Goal: Task Accomplishment & Management: Use online tool/utility

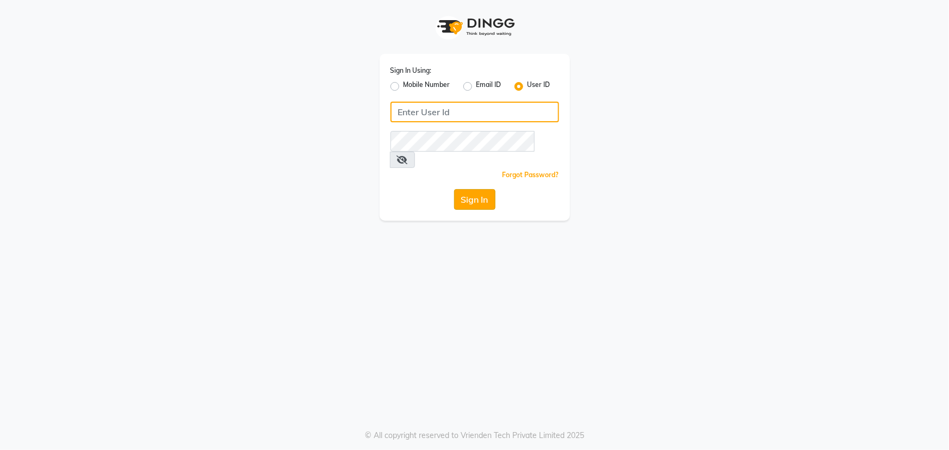
type input "9603123126"
click at [469, 189] on button "Sign In" at bounding box center [474, 199] width 41 height 21
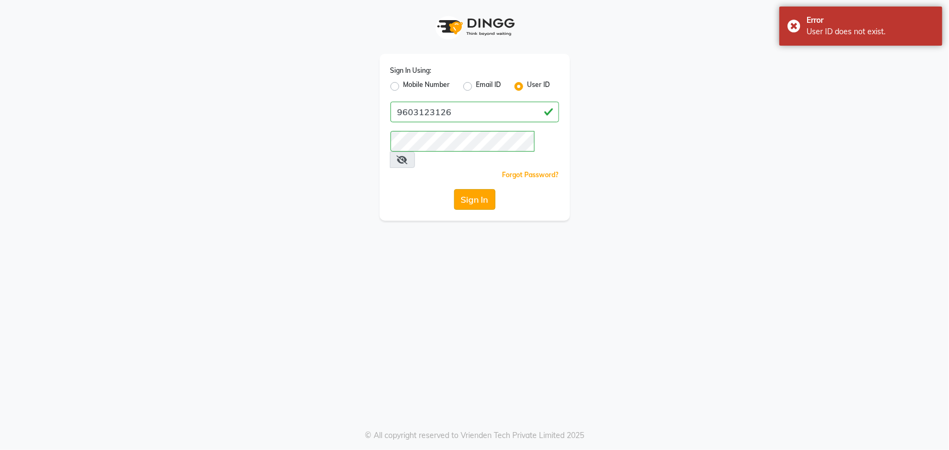
click at [476, 190] on button "Sign In" at bounding box center [474, 199] width 41 height 21
click at [476, 189] on button "Sign In" at bounding box center [474, 199] width 41 height 21
click at [477, 189] on button "Sign In" at bounding box center [474, 199] width 41 height 21
click at [479, 189] on button "Sign In" at bounding box center [474, 199] width 41 height 21
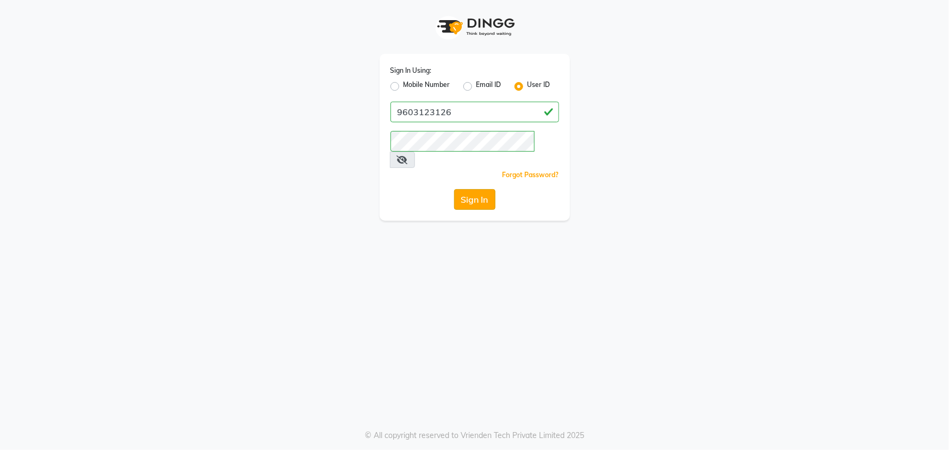
click at [477, 189] on button "Sign In" at bounding box center [474, 199] width 41 height 21
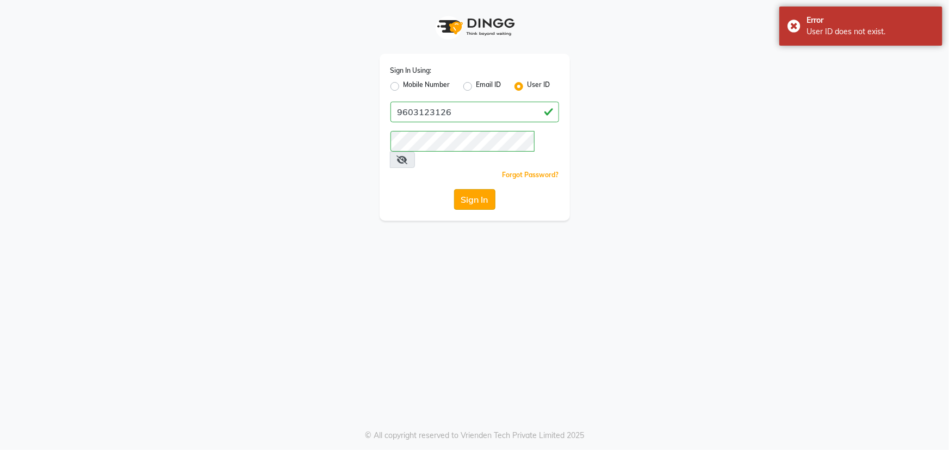
click at [477, 189] on button "Sign In" at bounding box center [474, 199] width 41 height 21
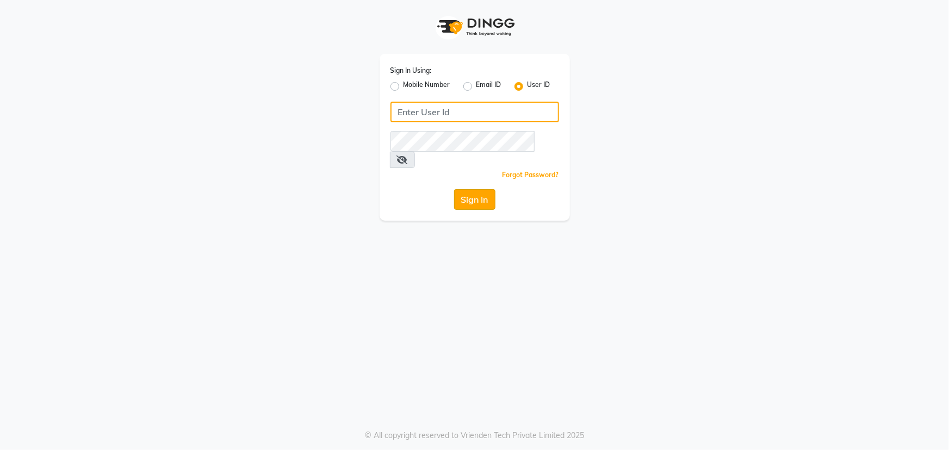
type input "9603123126"
click at [468, 189] on button "Sign In" at bounding box center [474, 199] width 41 height 21
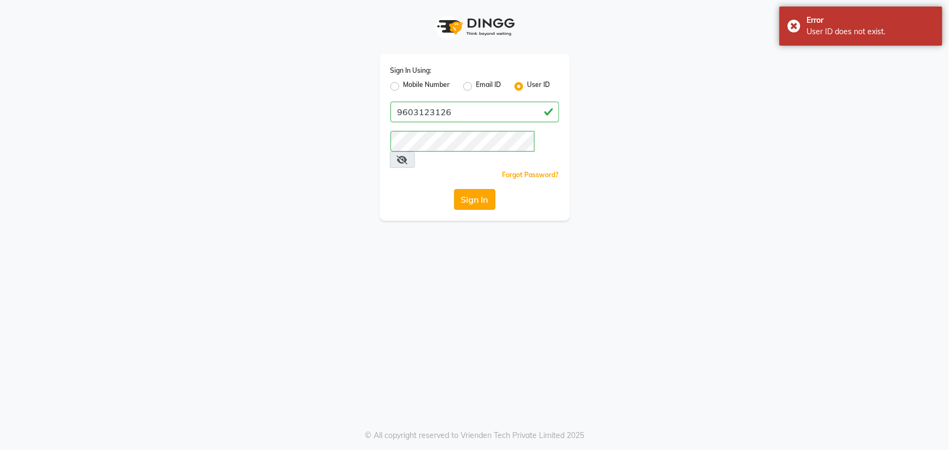
click at [472, 189] on button "Sign In" at bounding box center [474, 199] width 41 height 21
click at [479, 189] on button "Sign In" at bounding box center [474, 199] width 41 height 21
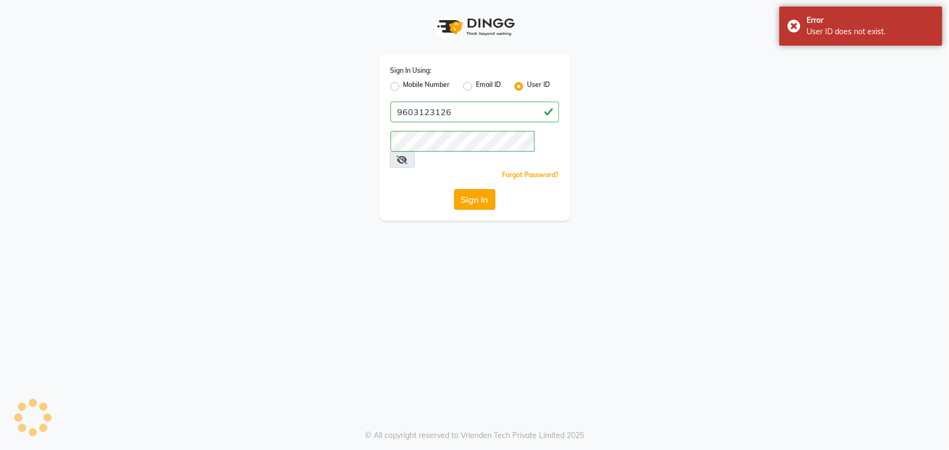
click at [479, 189] on button "Sign In" at bounding box center [474, 199] width 41 height 21
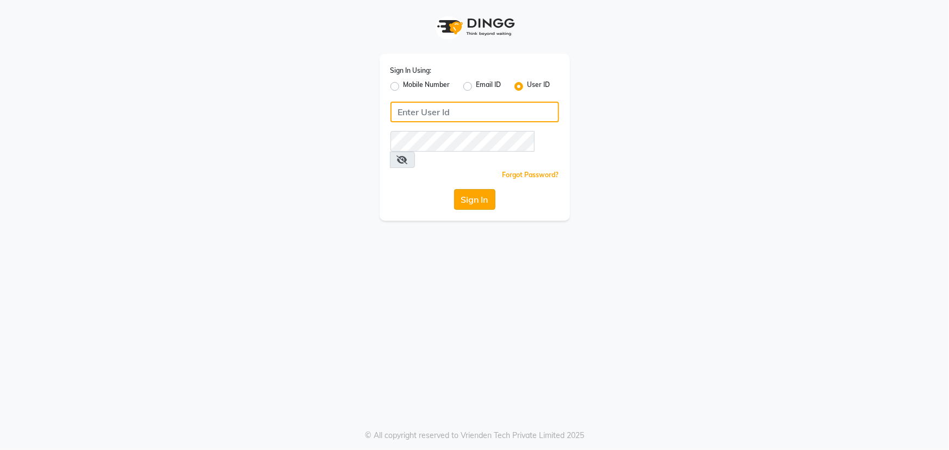
type input "9603123126"
click at [475, 189] on button "Sign In" at bounding box center [474, 199] width 41 height 21
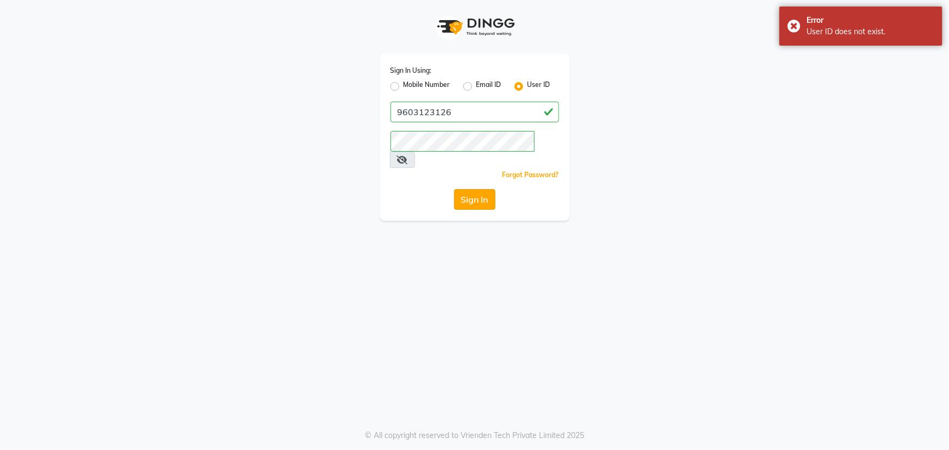
click at [475, 189] on button "Sign In" at bounding box center [474, 199] width 41 height 21
click at [404, 85] on label "Mobile Number" at bounding box center [427, 86] width 47 height 13
click at [404, 85] on input "Mobile Number" at bounding box center [407, 83] width 7 height 7
radio input "true"
radio input "false"
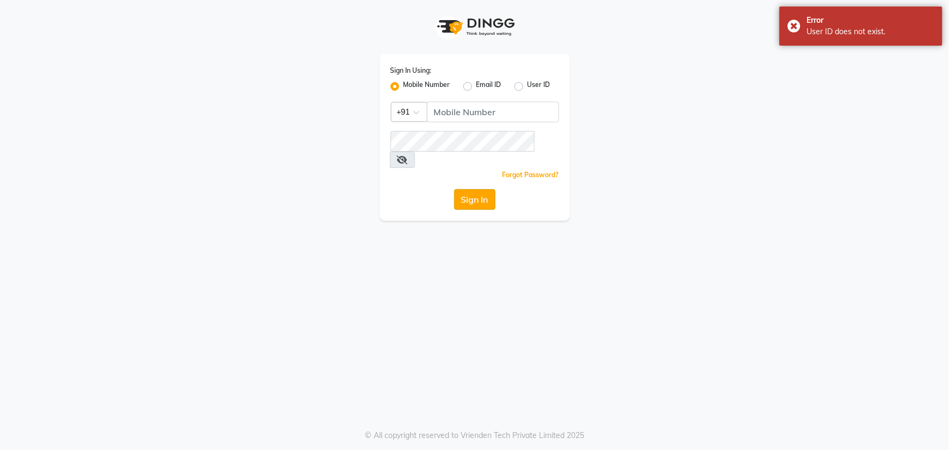
click at [475, 189] on button "Sign In" at bounding box center [474, 199] width 41 height 21
click at [528, 84] on label "User ID" at bounding box center [539, 86] width 23 height 13
click at [528, 84] on input "User ID" at bounding box center [531, 83] width 7 height 7
radio input "true"
radio input "false"
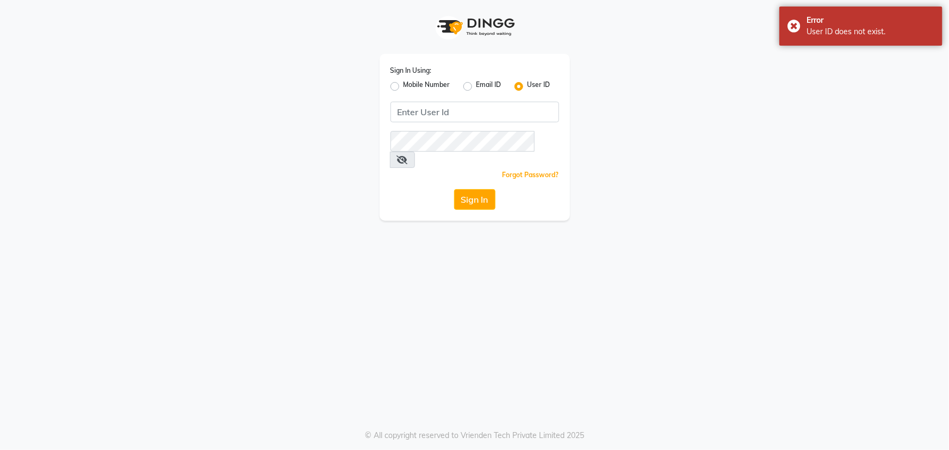
click at [528, 84] on label "User ID" at bounding box center [539, 86] width 23 height 13
click at [528, 84] on input "User ID" at bounding box center [531, 83] width 7 height 7
click at [476, 86] on label "Email ID" at bounding box center [488, 86] width 25 height 13
click at [476, 86] on input "Email ID" at bounding box center [479, 83] width 7 height 7
radio input "true"
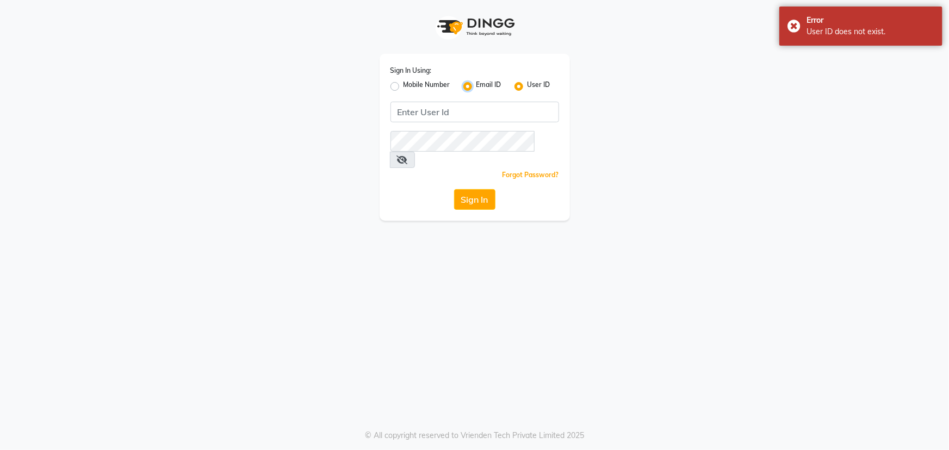
radio input "false"
click at [479, 189] on button "Sign In" at bounding box center [474, 199] width 41 height 21
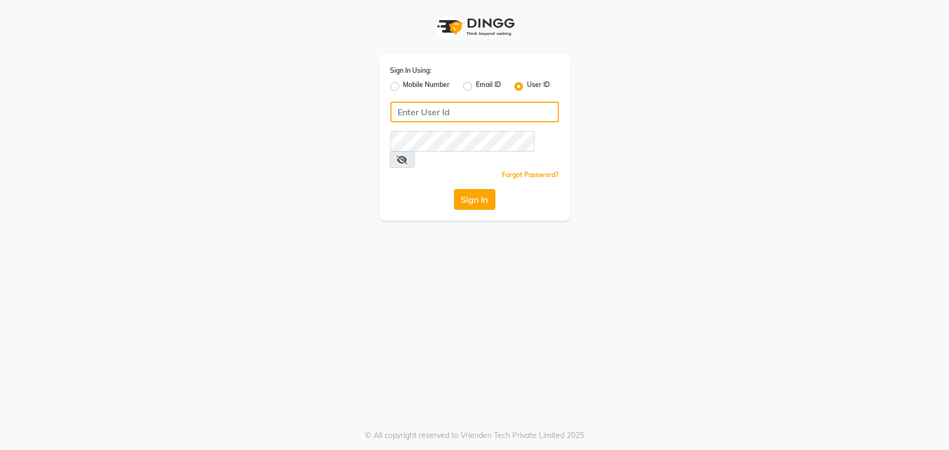
type input "9603123126"
click at [470, 189] on button "Sign In" at bounding box center [474, 199] width 41 height 21
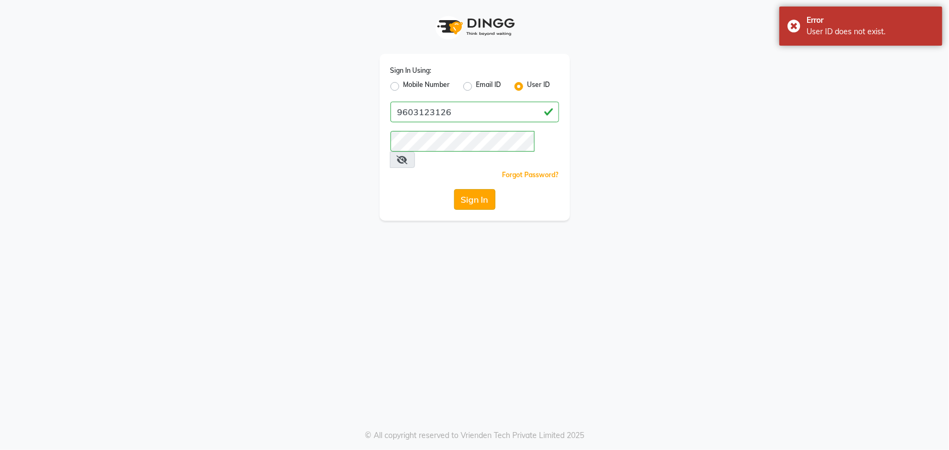
click at [470, 189] on button "Sign In" at bounding box center [474, 199] width 41 height 21
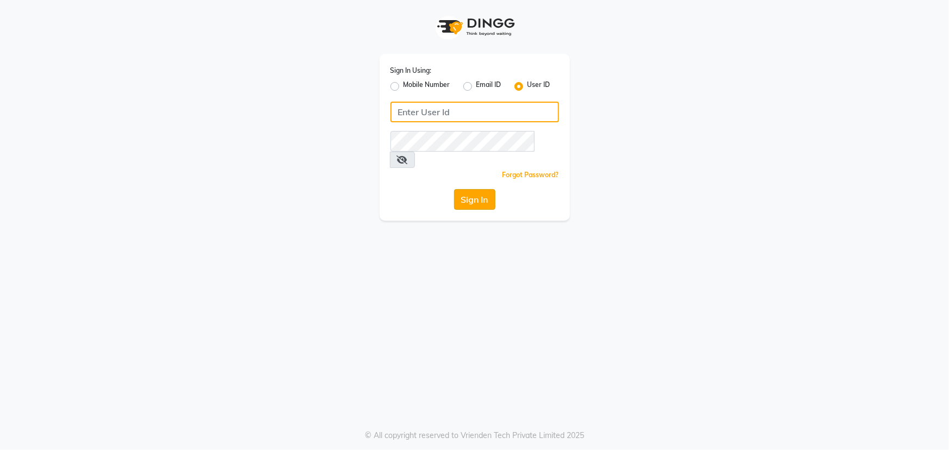
type input "9603123126"
click at [476, 189] on button "Sign In" at bounding box center [474, 199] width 41 height 21
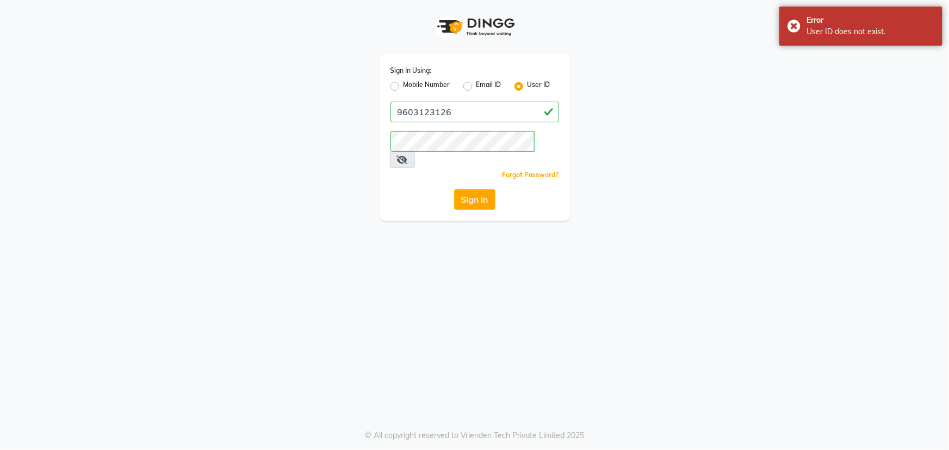
click at [692, 164] on div "Sign In Using: Mobile Number Email ID User ID 9603123126 Remember me Forgot Pas…" at bounding box center [475, 110] width 620 height 221
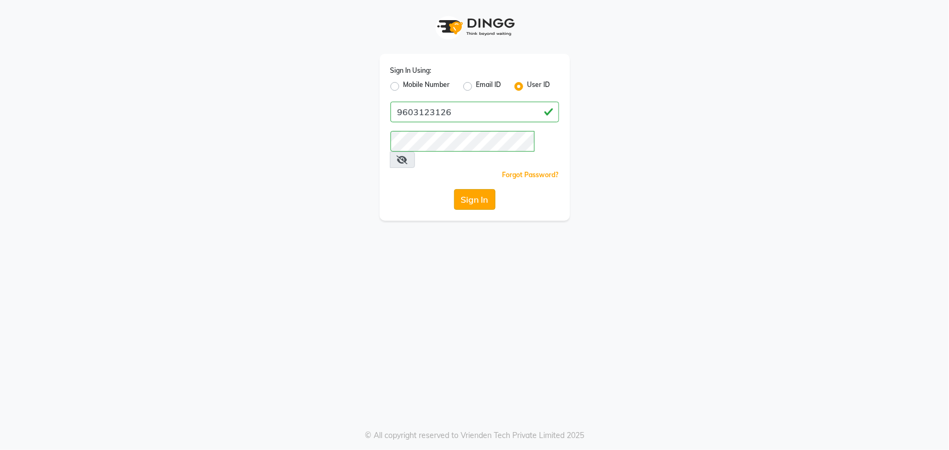
click at [490, 189] on button "Sign In" at bounding box center [474, 199] width 41 height 21
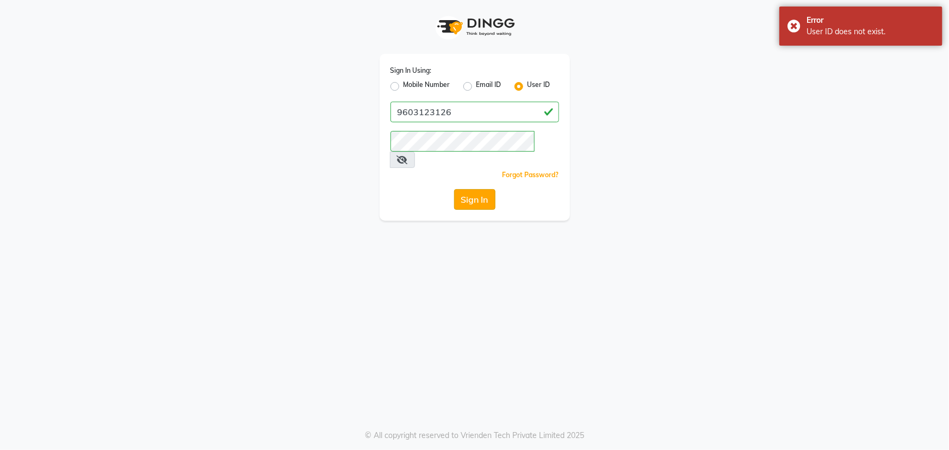
click at [474, 189] on button "Sign In" at bounding box center [474, 199] width 41 height 21
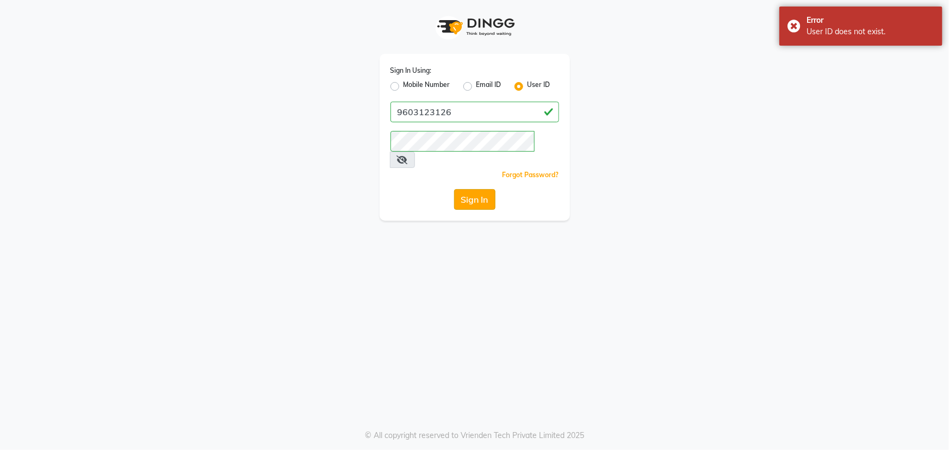
click at [474, 189] on button "Sign In" at bounding box center [474, 199] width 41 height 21
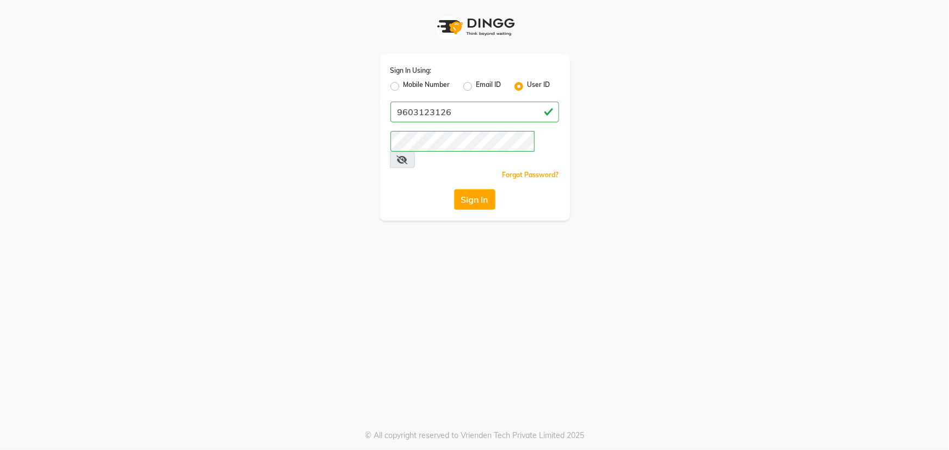
click at [408, 156] on icon at bounding box center [402, 160] width 11 height 9
click at [482, 189] on button "Sign In" at bounding box center [474, 199] width 41 height 21
click at [485, 189] on button "Sign In" at bounding box center [474, 199] width 41 height 21
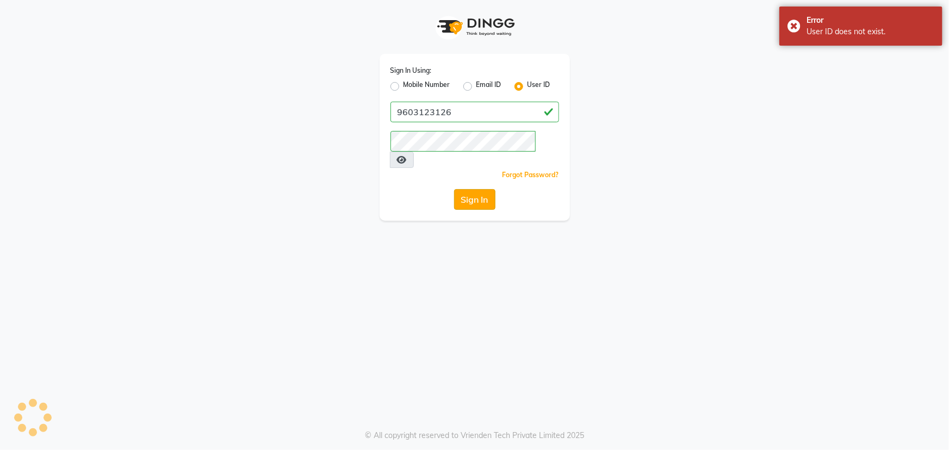
click at [467, 189] on button "Sign In" at bounding box center [474, 199] width 41 height 21
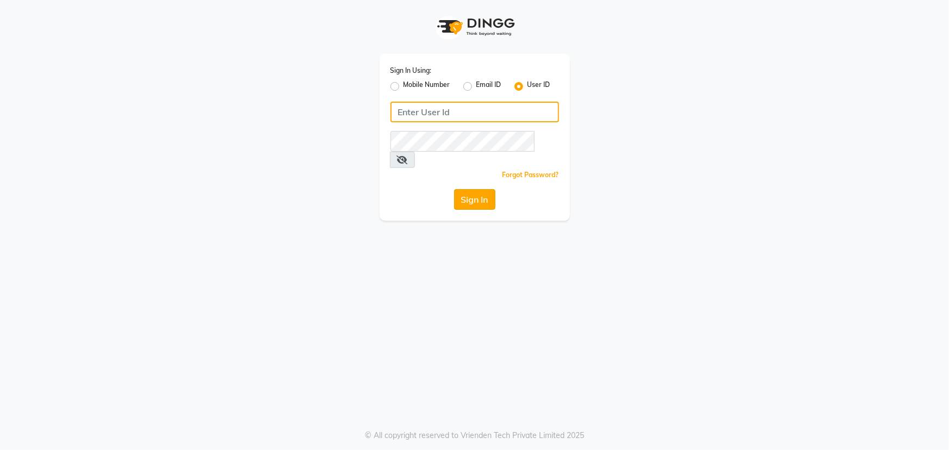
type input "9603123126"
click at [487, 189] on button "Sign In" at bounding box center [474, 199] width 41 height 21
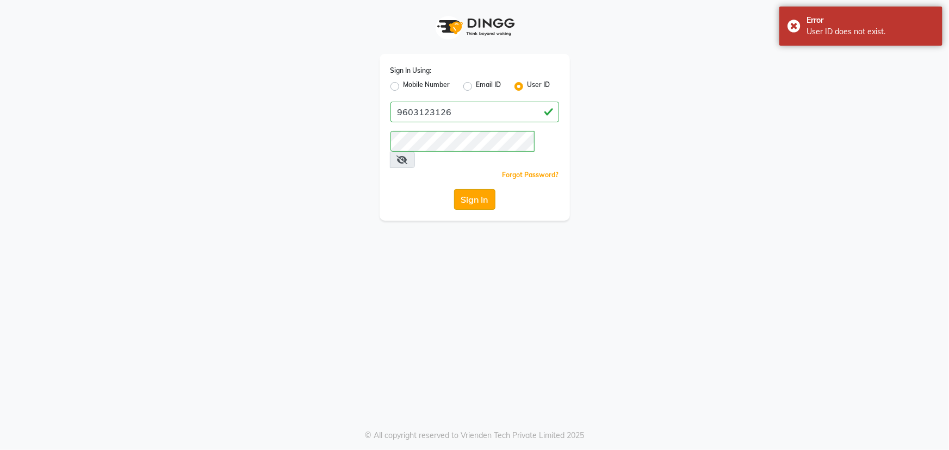
click at [487, 189] on button "Sign In" at bounding box center [474, 199] width 41 height 21
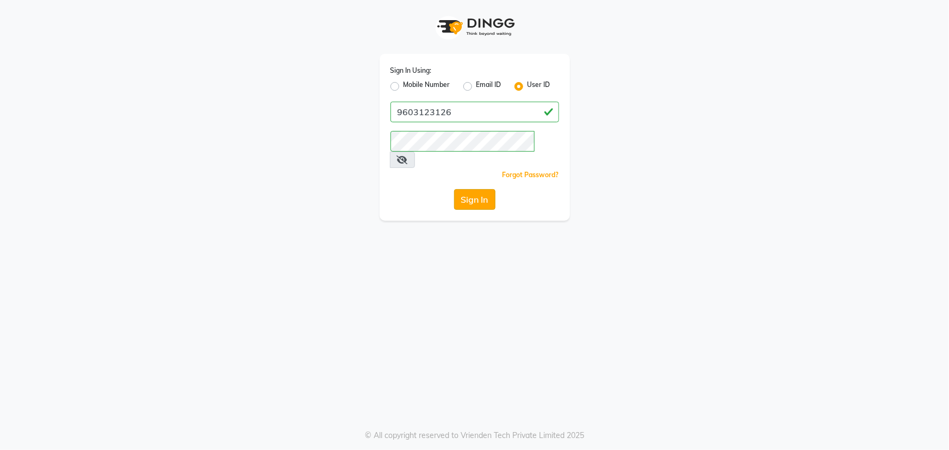
click at [483, 189] on button "Sign In" at bounding box center [474, 199] width 41 height 21
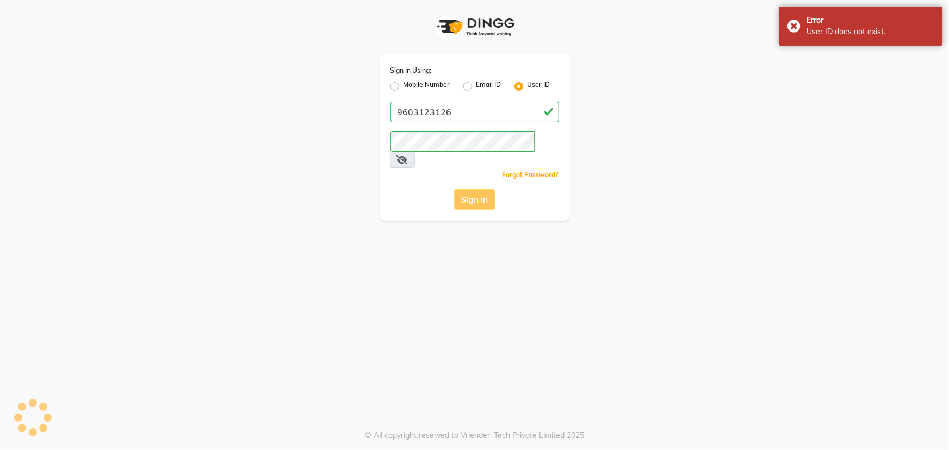
click at [483, 189] on button "Sign In" at bounding box center [474, 199] width 41 height 21
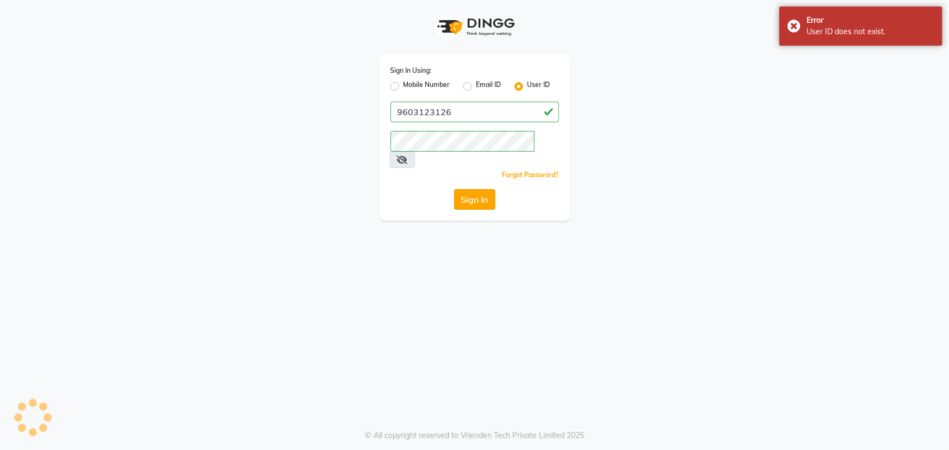
click at [483, 189] on button "Sign In" at bounding box center [474, 199] width 41 height 21
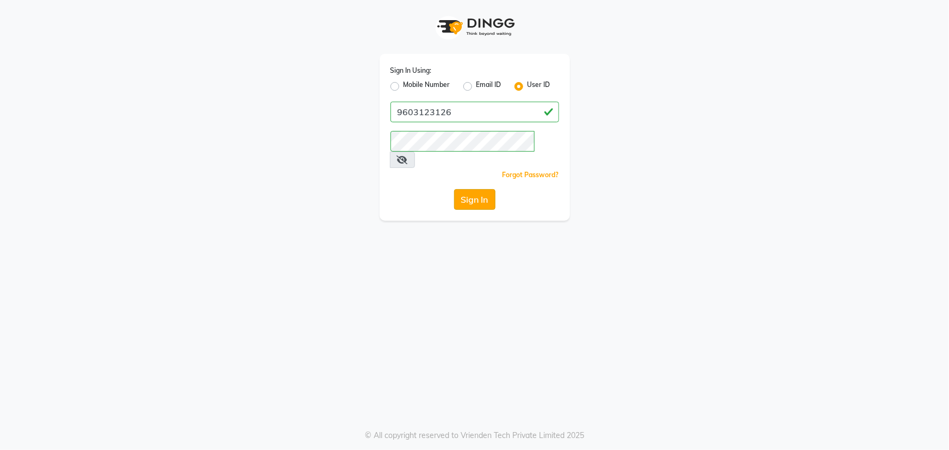
click at [471, 189] on button "Sign In" at bounding box center [474, 199] width 41 height 21
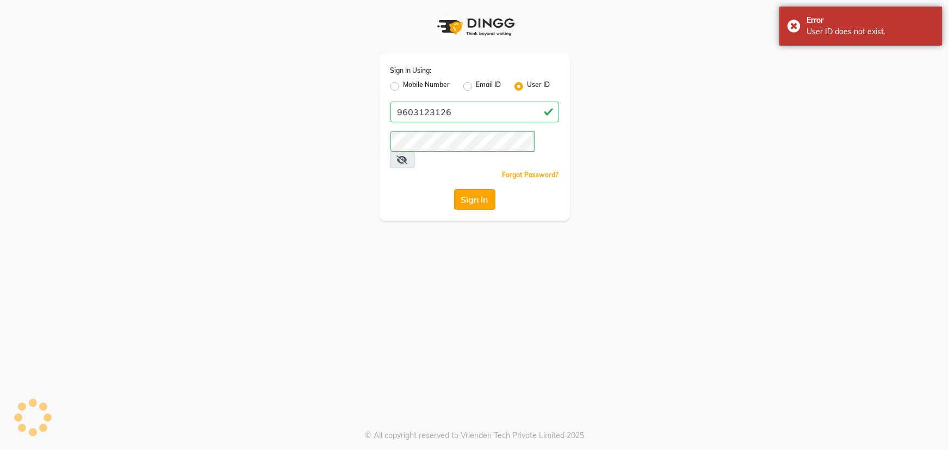
click at [471, 189] on button "Sign In" at bounding box center [474, 199] width 41 height 21
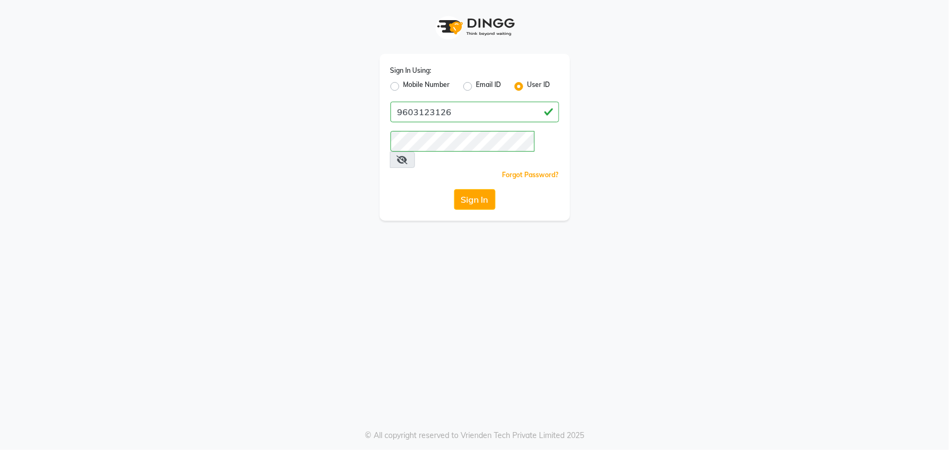
click at [504, 189] on div "Sign In" at bounding box center [475, 199] width 169 height 21
click at [478, 190] on button "Sign In" at bounding box center [474, 199] width 41 height 21
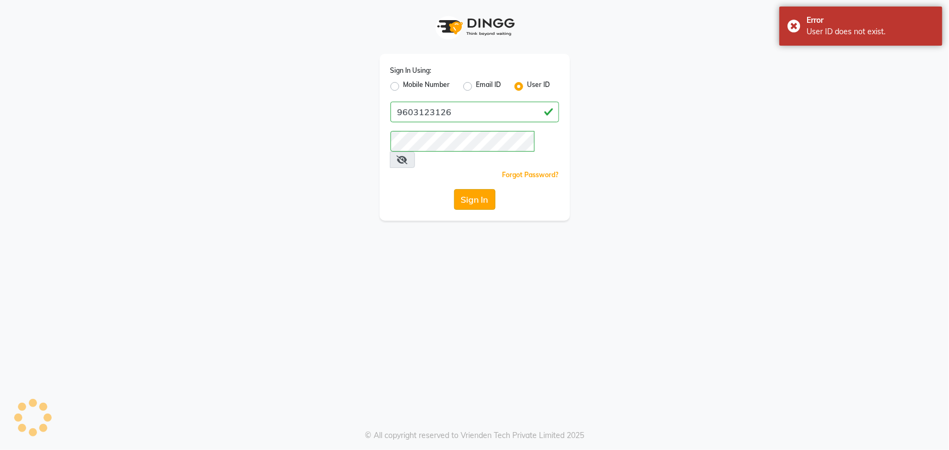
click at [478, 190] on button "Sign In" at bounding box center [474, 199] width 41 height 21
click at [481, 189] on button "Sign In" at bounding box center [474, 199] width 41 height 21
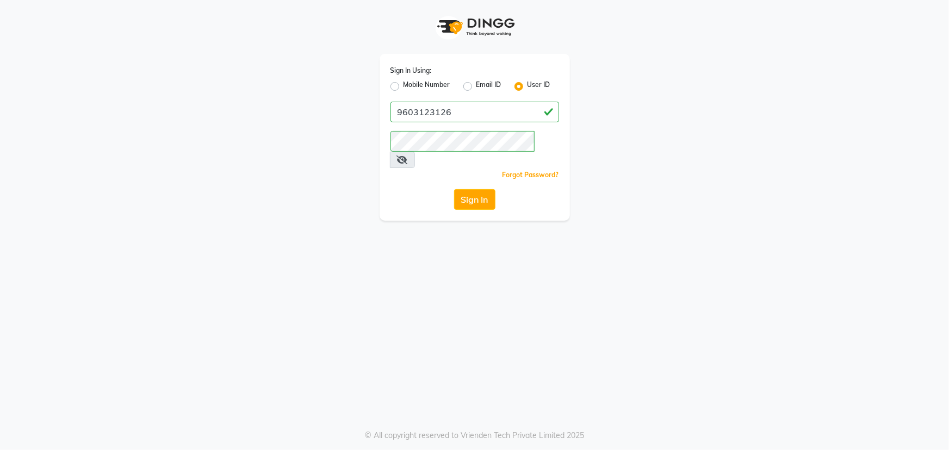
click at [471, 189] on button "Sign In" at bounding box center [474, 199] width 41 height 21
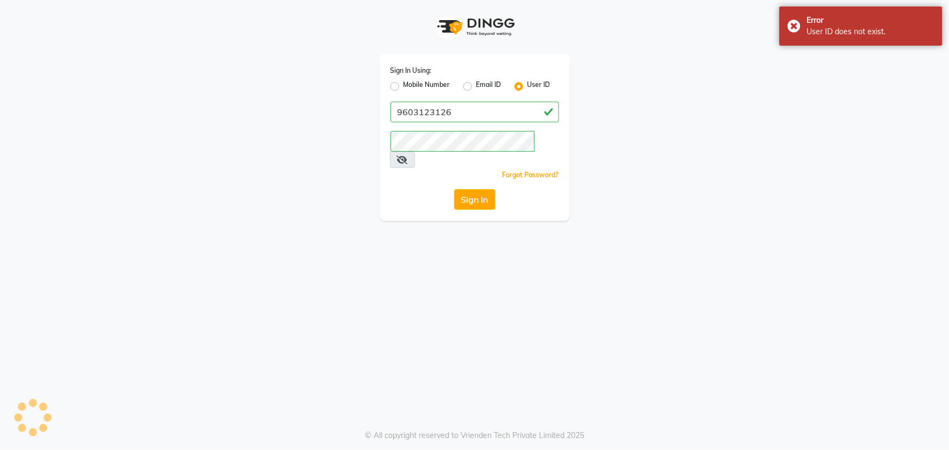
click at [472, 189] on button "Sign In" at bounding box center [474, 199] width 41 height 21
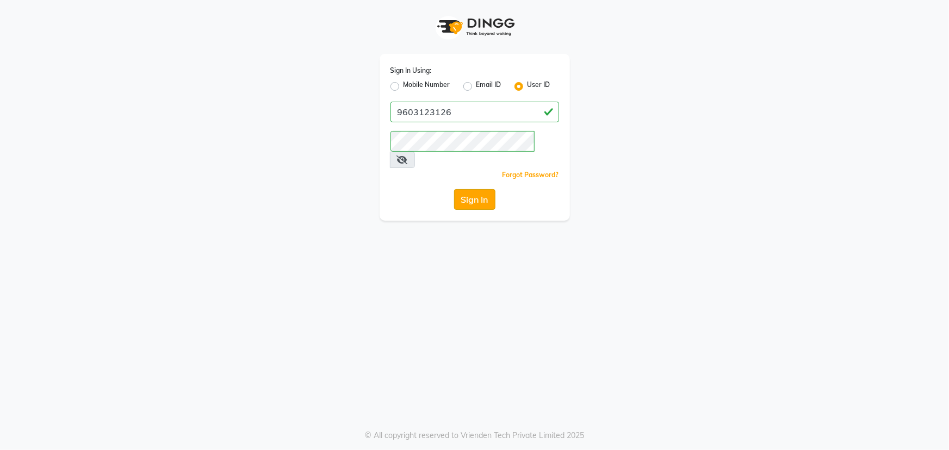
click at [466, 189] on button "Sign In" at bounding box center [474, 199] width 41 height 21
click at [473, 189] on button "Sign In" at bounding box center [474, 199] width 41 height 21
click at [480, 189] on button "Sign In" at bounding box center [474, 199] width 41 height 21
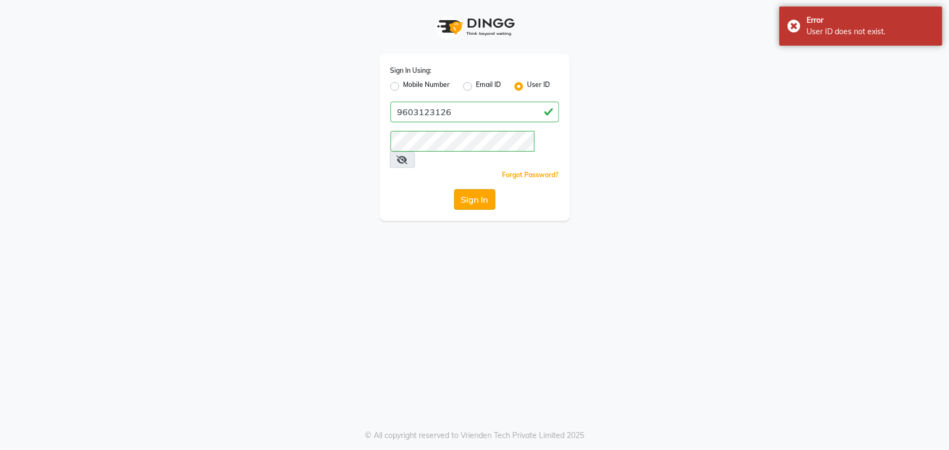
click at [481, 189] on button "Sign In" at bounding box center [474, 199] width 41 height 21
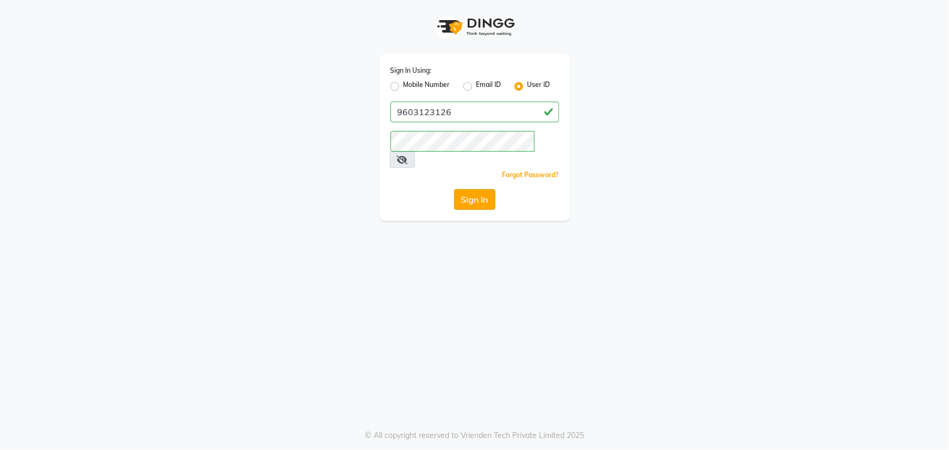
click at [481, 189] on button "Sign In" at bounding box center [474, 199] width 41 height 21
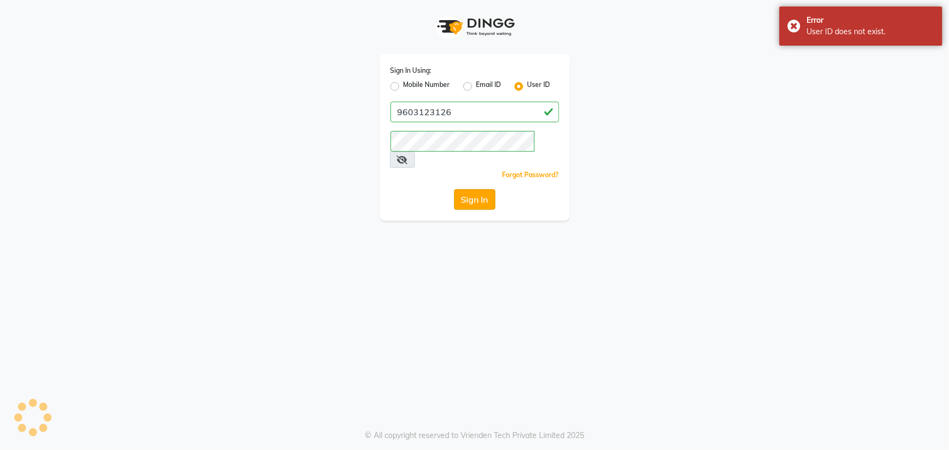
click at [481, 189] on button "Sign In" at bounding box center [474, 199] width 41 height 21
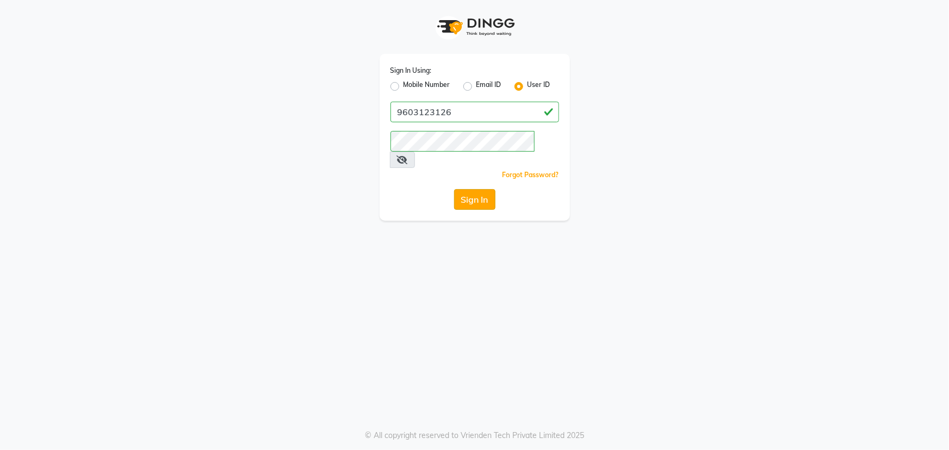
click at [477, 189] on button "Sign In" at bounding box center [474, 199] width 41 height 21
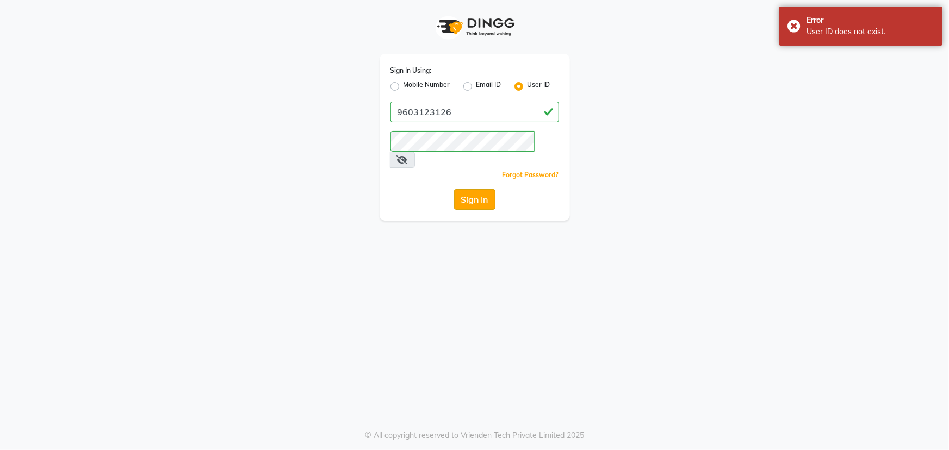
click at [477, 189] on button "Sign In" at bounding box center [474, 199] width 41 height 21
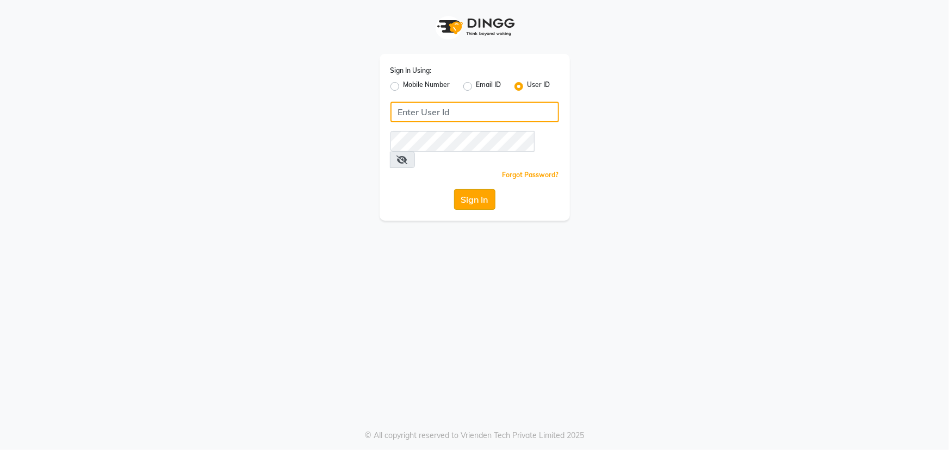
type input "9603123126"
click at [484, 189] on button "Sign In" at bounding box center [474, 199] width 41 height 21
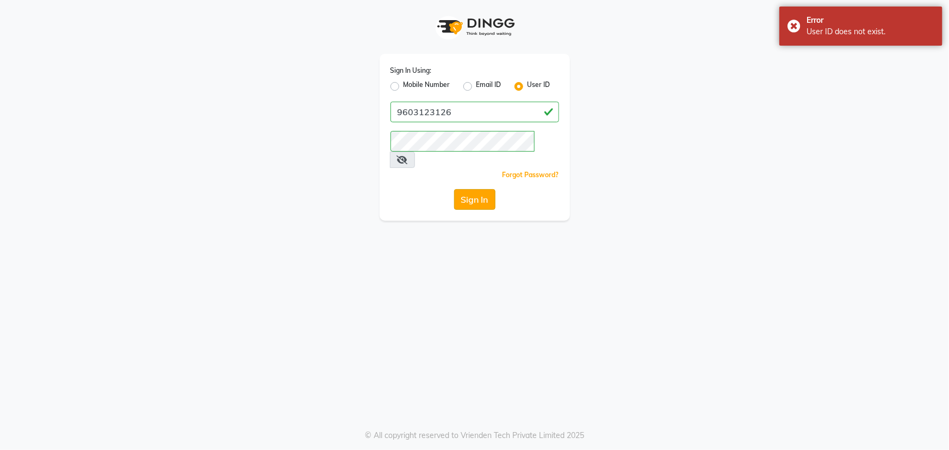
click at [484, 189] on button "Sign In" at bounding box center [474, 199] width 41 height 21
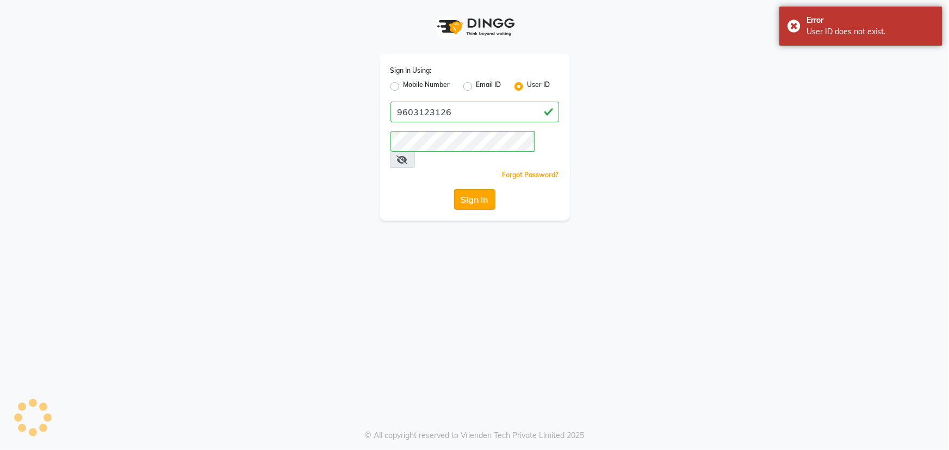
click at [484, 189] on button "Sign In" at bounding box center [474, 199] width 41 height 21
click at [482, 189] on button "Sign In" at bounding box center [474, 199] width 41 height 21
click at [484, 189] on button "Sign In" at bounding box center [474, 199] width 41 height 21
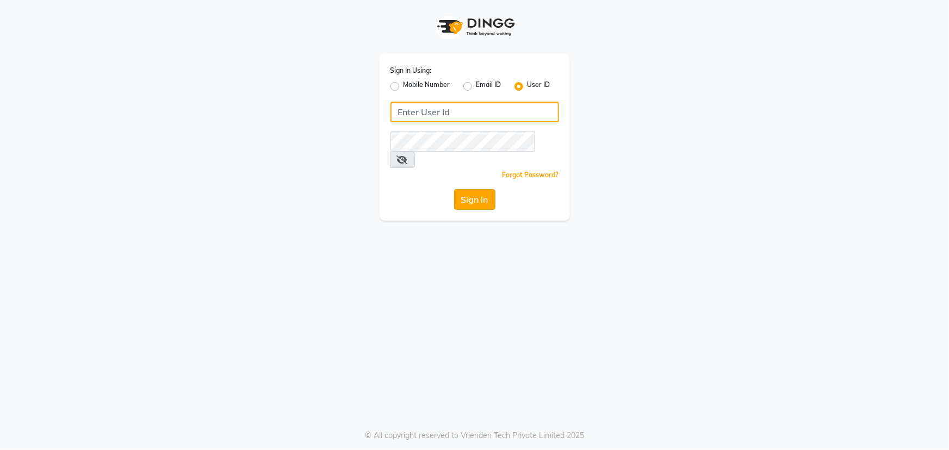
type input "9603123126"
click at [473, 189] on button "Sign In" at bounding box center [474, 199] width 41 height 21
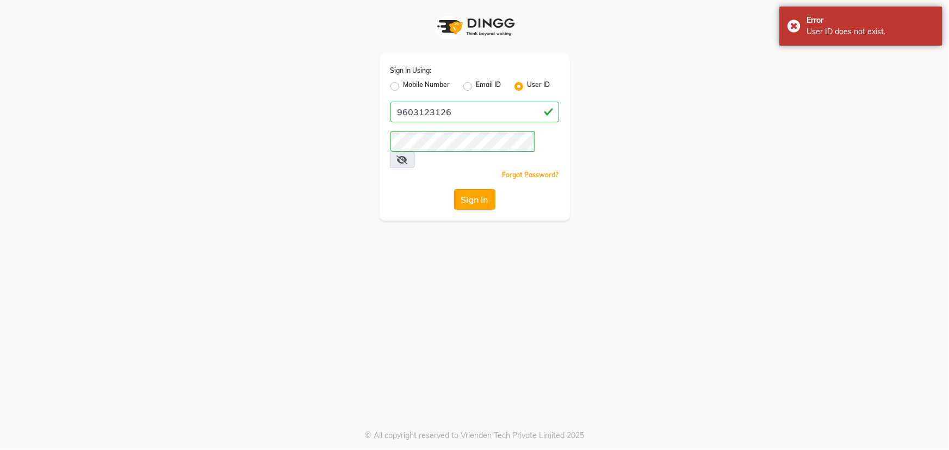
click at [473, 189] on button "Sign In" at bounding box center [474, 199] width 41 height 21
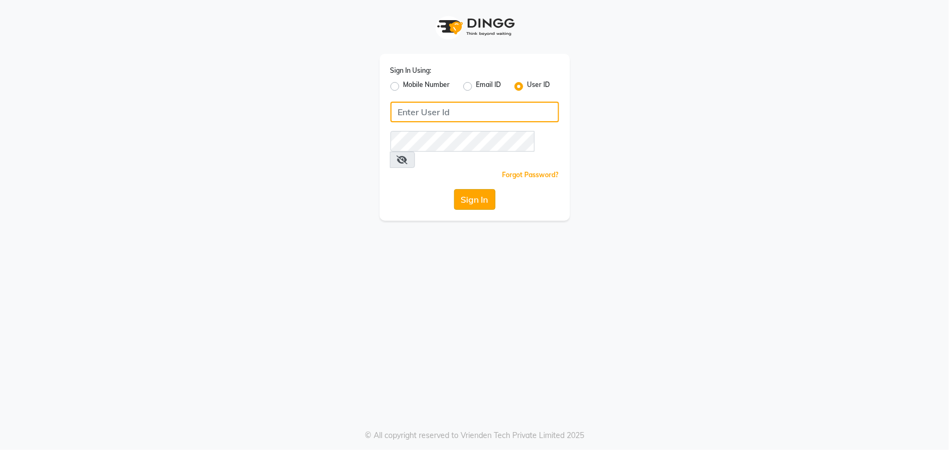
type input "9603123126"
click at [473, 189] on button "Sign In" at bounding box center [474, 199] width 41 height 21
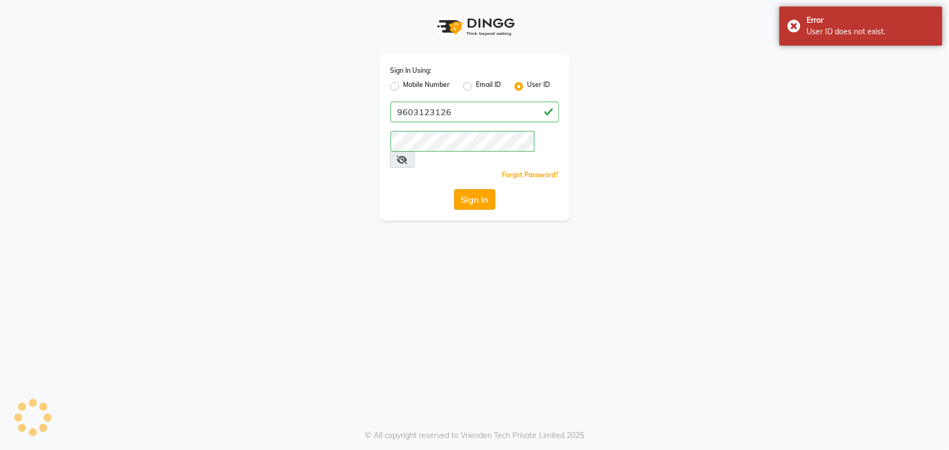
click at [473, 189] on button "Sign In" at bounding box center [474, 199] width 41 height 21
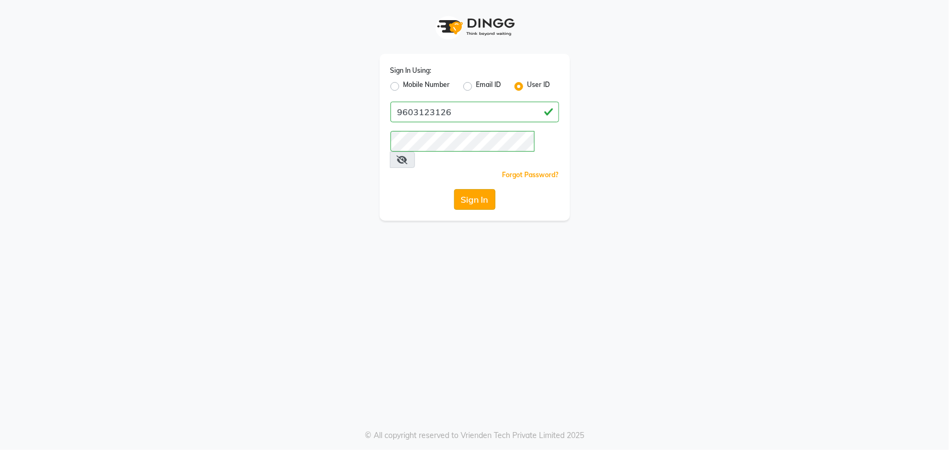
click at [471, 189] on button "Sign In" at bounding box center [474, 199] width 41 height 21
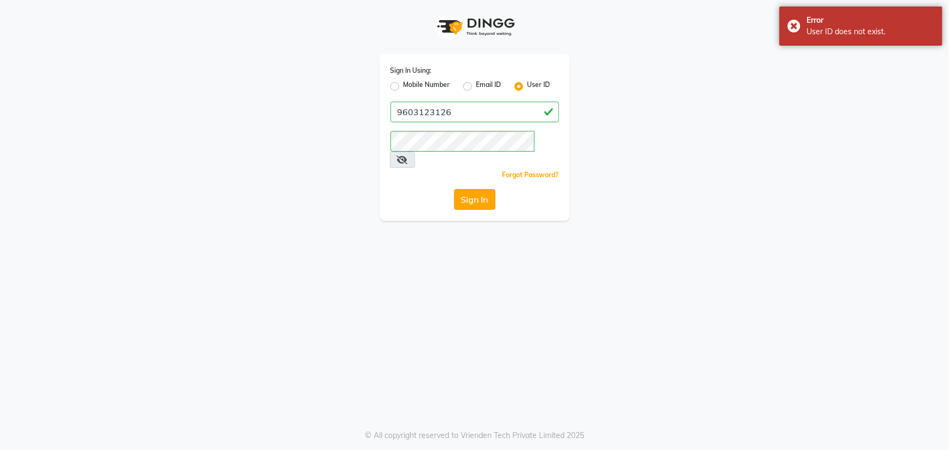
click at [478, 189] on button "Sign In" at bounding box center [474, 199] width 41 height 21
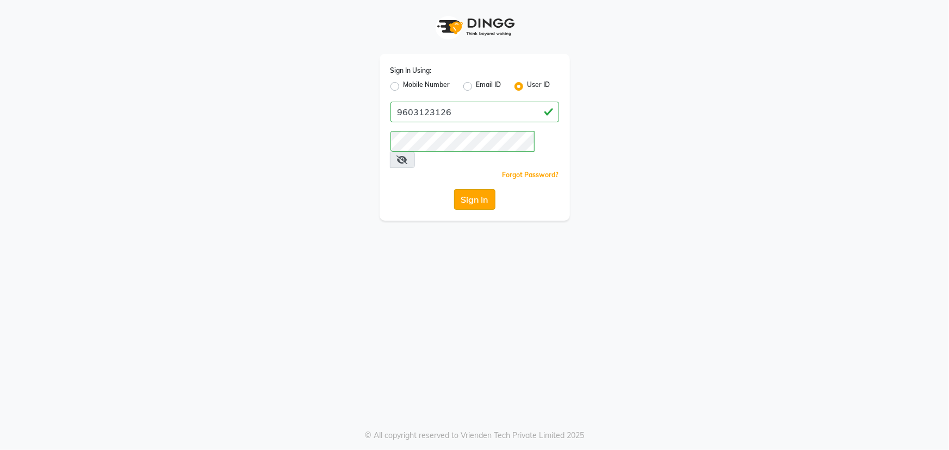
click at [480, 189] on button "Sign In" at bounding box center [474, 199] width 41 height 21
click at [475, 189] on button "Sign In" at bounding box center [474, 199] width 41 height 21
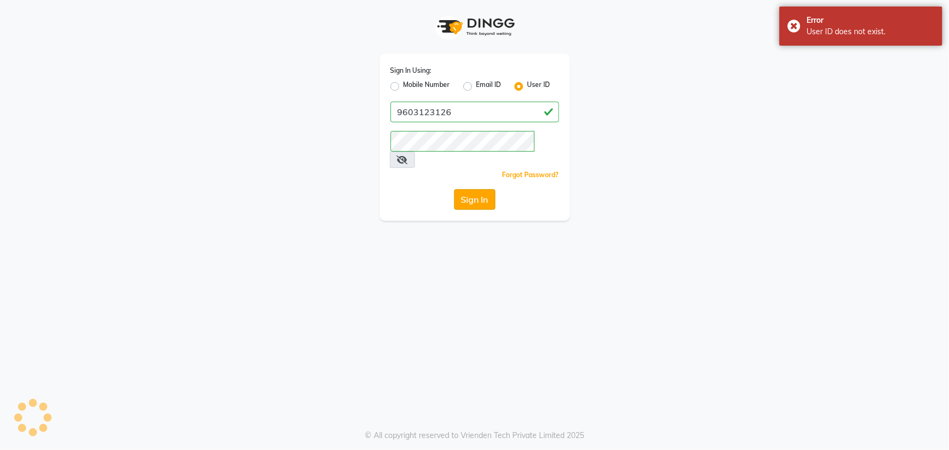
click at [475, 189] on button "Sign In" at bounding box center [474, 199] width 41 height 21
click at [470, 117] on input "9603123126" at bounding box center [475, 112] width 169 height 21
click at [468, 112] on input "9603123126" at bounding box center [475, 112] width 169 height 21
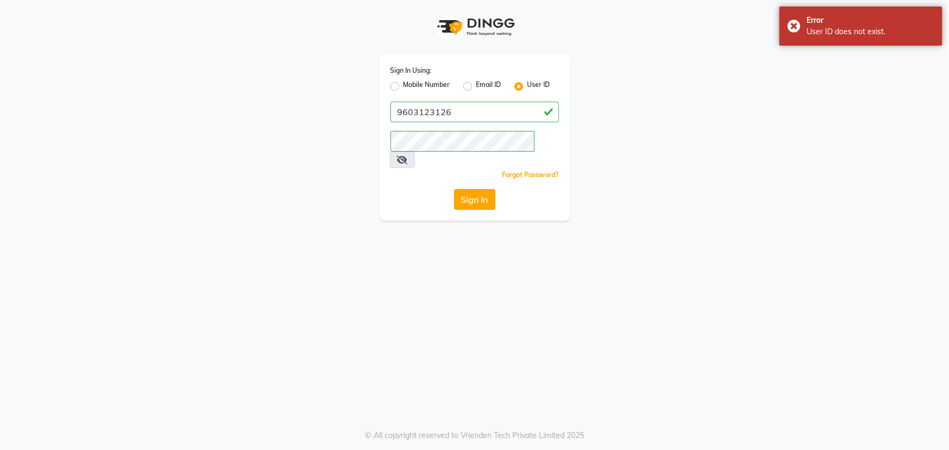
click at [469, 189] on button "Sign In" at bounding box center [474, 199] width 41 height 21
click at [473, 189] on button "Sign In" at bounding box center [474, 199] width 41 height 21
click at [464, 112] on input "9603123126" at bounding box center [475, 112] width 169 height 21
click at [404, 86] on label "Mobile Number" at bounding box center [427, 86] width 47 height 13
click at [404, 86] on input "Mobile Number" at bounding box center [407, 83] width 7 height 7
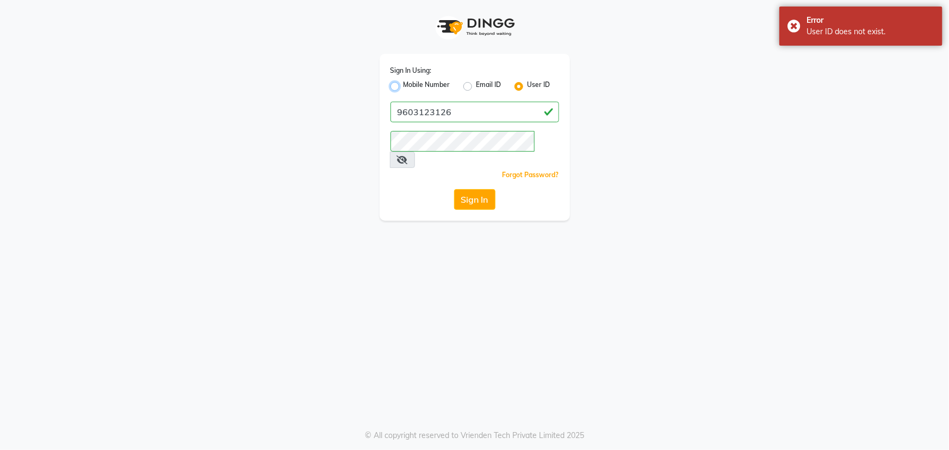
radio input "true"
radio input "false"
click at [483, 189] on button "Sign In" at bounding box center [474, 199] width 41 height 21
click at [494, 114] on input "Username" at bounding box center [493, 112] width 132 height 21
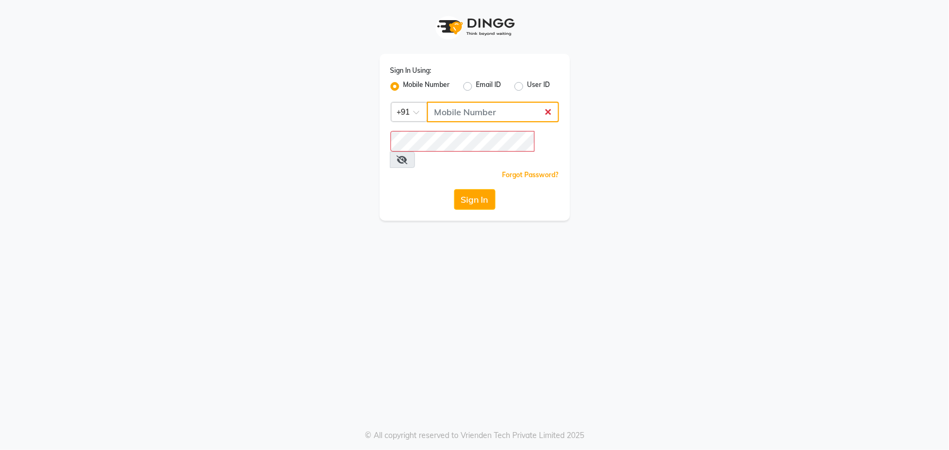
type input "9603123126"
click at [479, 189] on button "Sign In" at bounding box center [474, 199] width 41 height 21
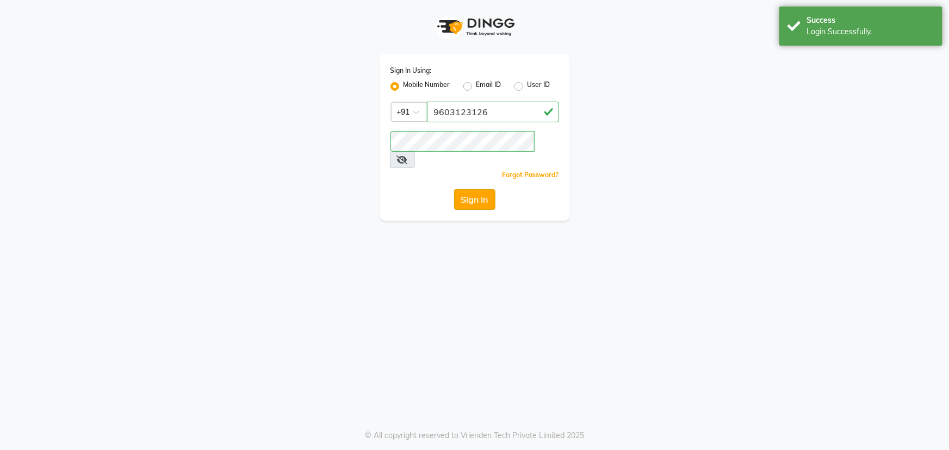
click at [472, 189] on button "Sign In" at bounding box center [474, 199] width 41 height 21
select select "service"
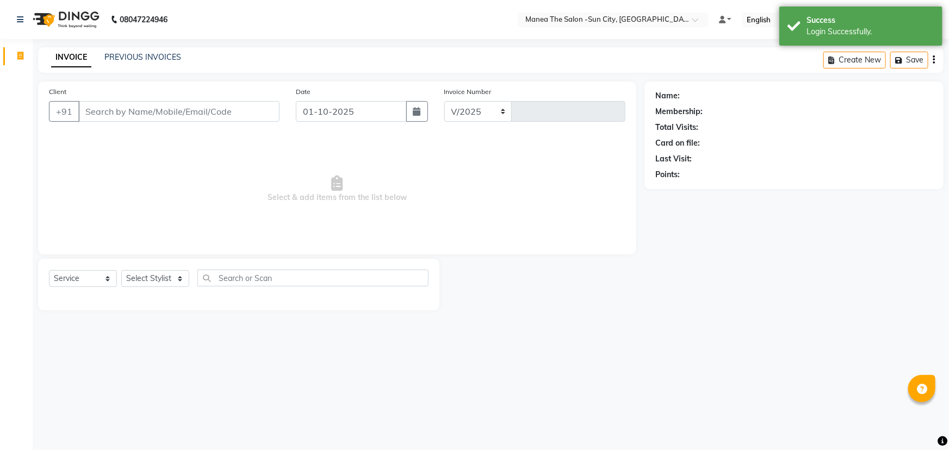
select select "5822"
type input "3713"
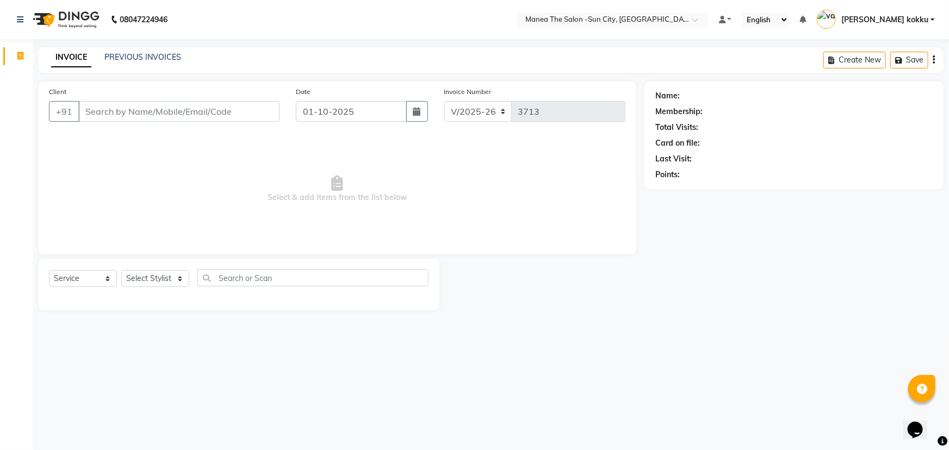
click at [157, 110] on input "Client" at bounding box center [178, 111] width 201 height 21
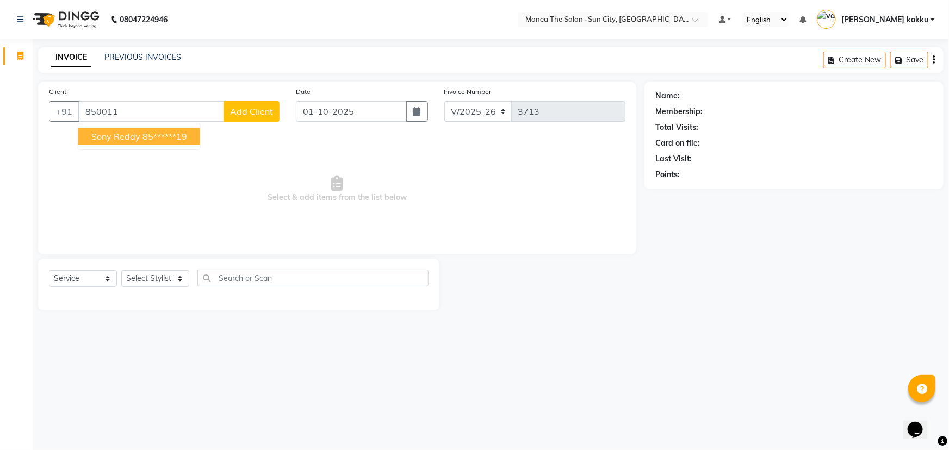
click at [157, 137] on ngb-highlight "85******19" at bounding box center [165, 136] width 45 height 11
type input "85******19"
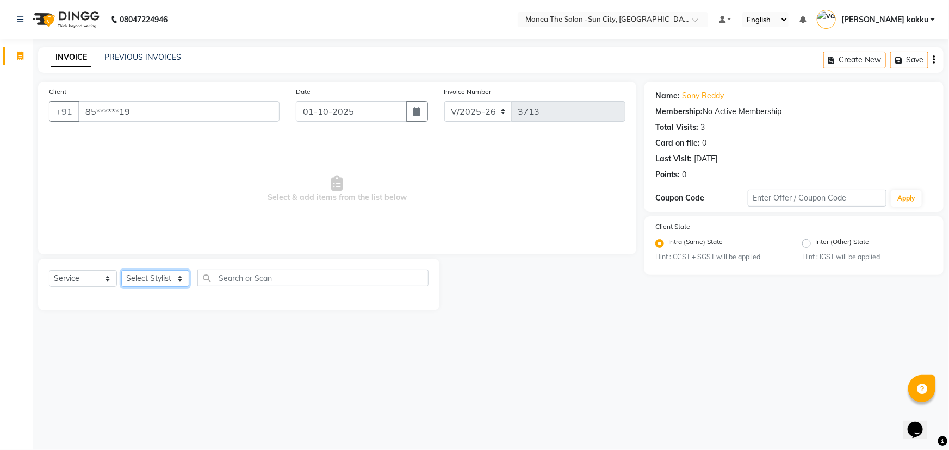
click at [150, 280] on select "Select Stylist [PERSON_NAME] [PERSON_NAME] Ikrar [PERSON_NAME] K sai [PERSON_NA…" at bounding box center [155, 278] width 68 height 17
select select "82226"
click at [121, 270] on select "Select Stylist [PERSON_NAME] [PERSON_NAME] Ikrar [PERSON_NAME] K sai [PERSON_NA…" at bounding box center [155, 278] width 68 height 17
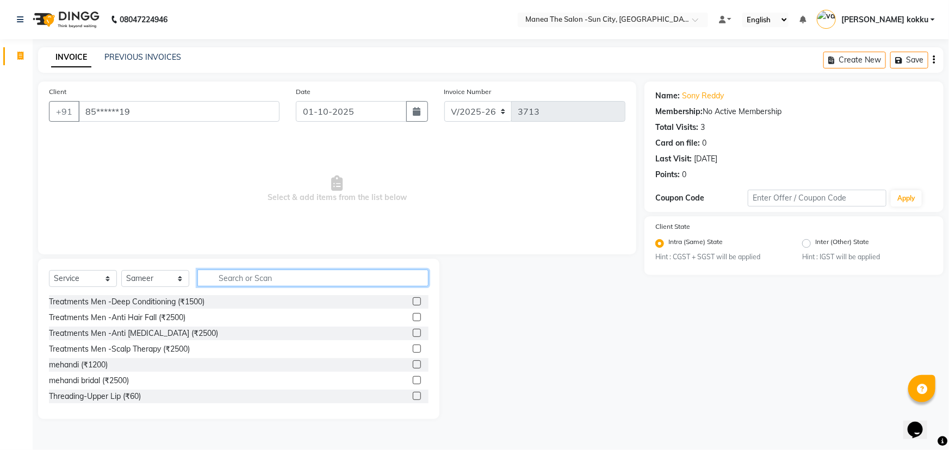
click at [245, 282] on input "text" at bounding box center [312, 278] width 231 height 17
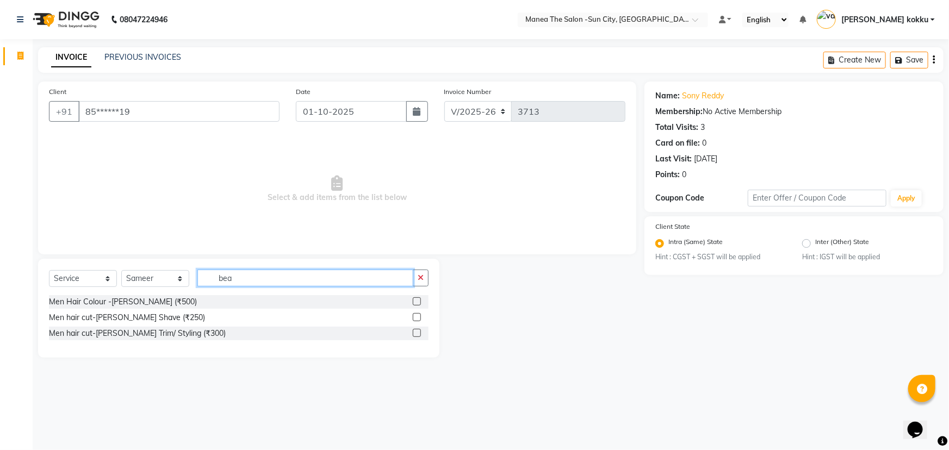
type input "bea"
click at [416, 335] on label at bounding box center [417, 333] width 8 height 8
click at [416, 335] on input "checkbox" at bounding box center [416, 333] width 7 height 7
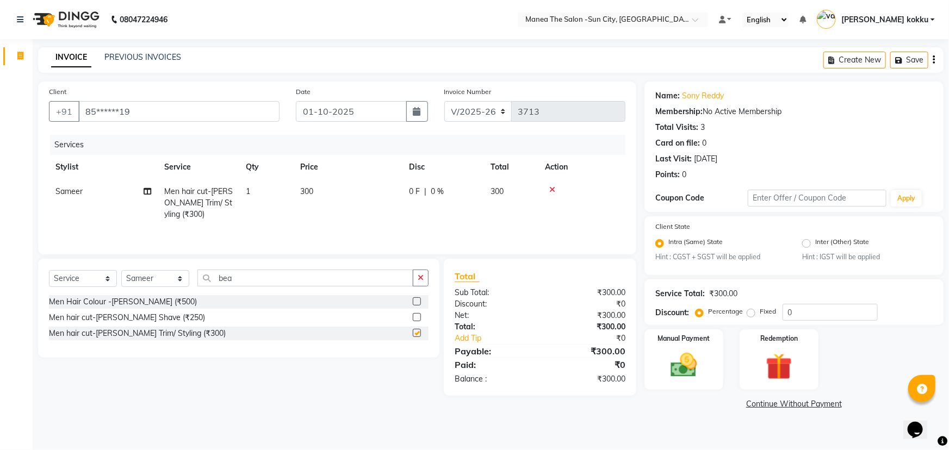
checkbox input "false"
click at [700, 368] on img at bounding box center [684, 366] width 45 height 32
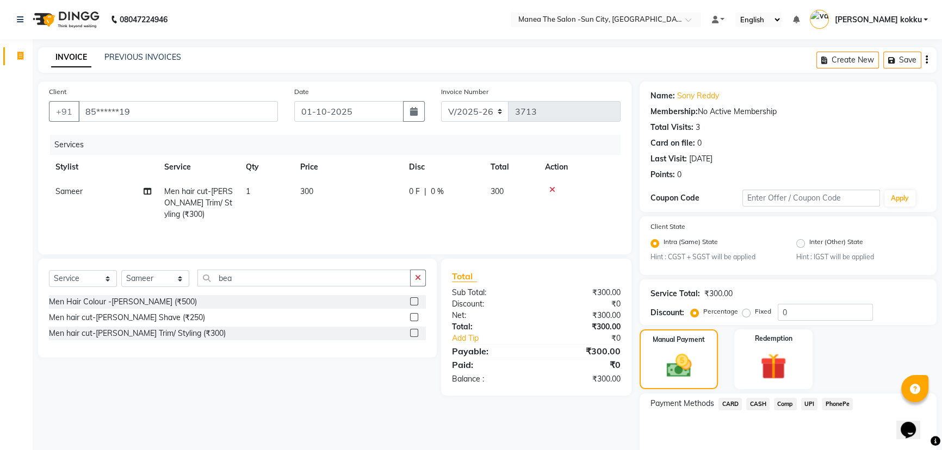
click at [813, 404] on span "UPI" at bounding box center [809, 404] width 17 height 13
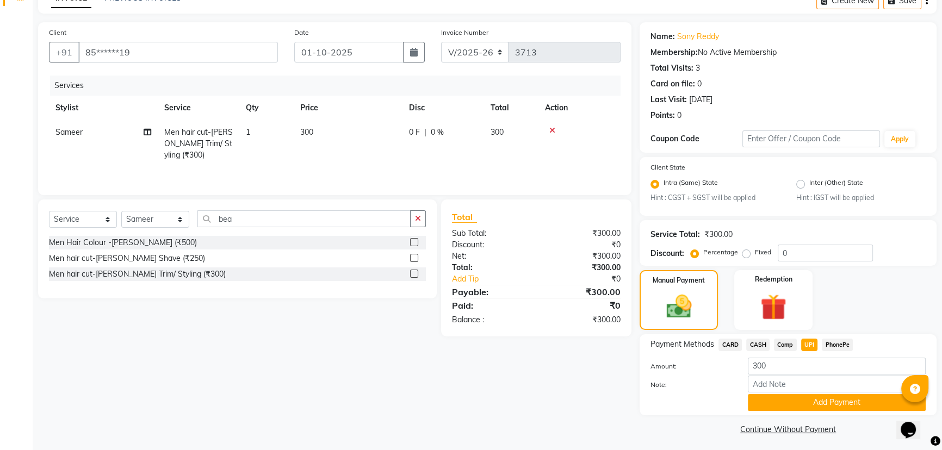
scroll to position [64, 0]
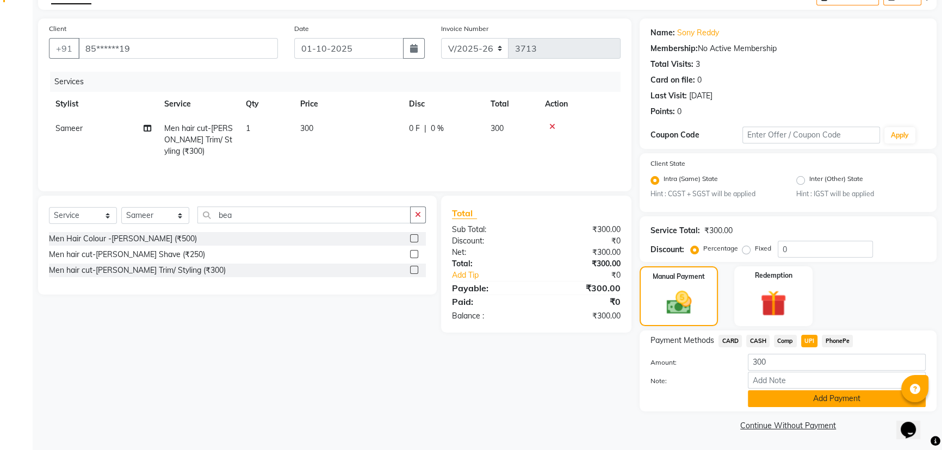
click at [810, 404] on button "Add Payment" at bounding box center [837, 399] width 178 height 17
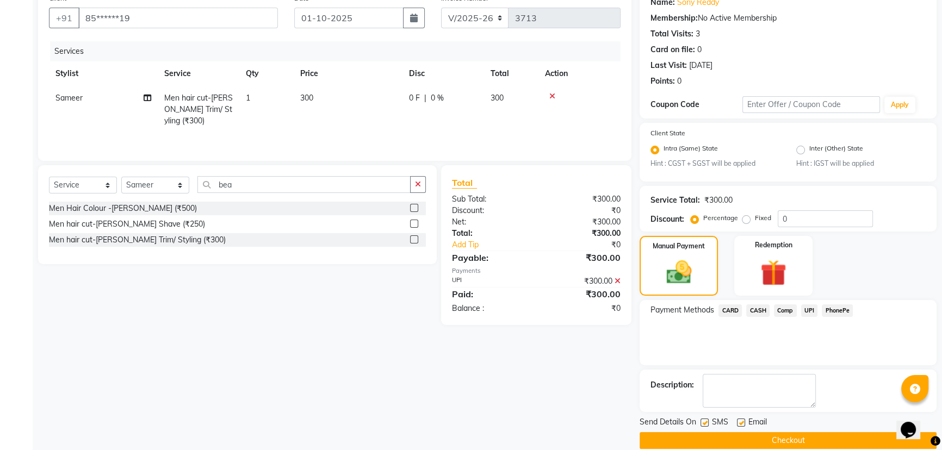
scroll to position [109, 0]
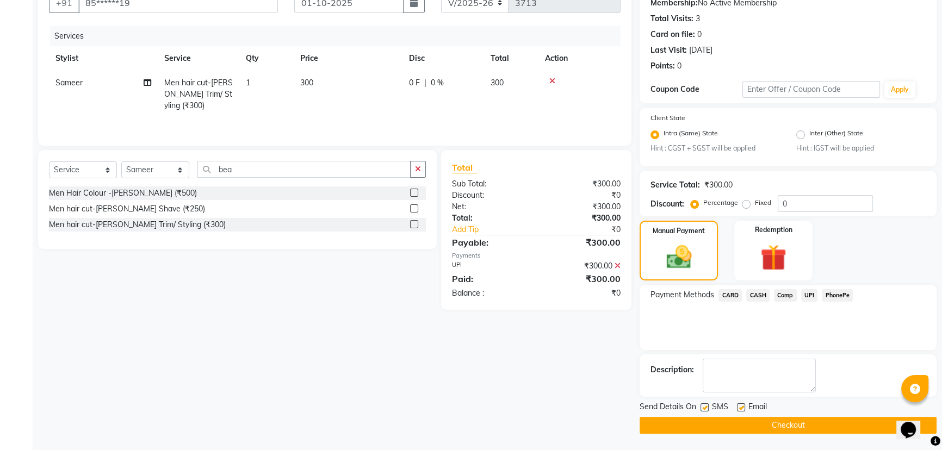
click at [705, 408] on label at bounding box center [705, 408] width 8 height 8
click at [705, 408] on input "checkbox" at bounding box center [704, 408] width 7 height 7
checkbox input "false"
click at [740, 407] on label at bounding box center [741, 408] width 8 height 8
click at [740, 407] on input "checkbox" at bounding box center [740, 408] width 7 height 7
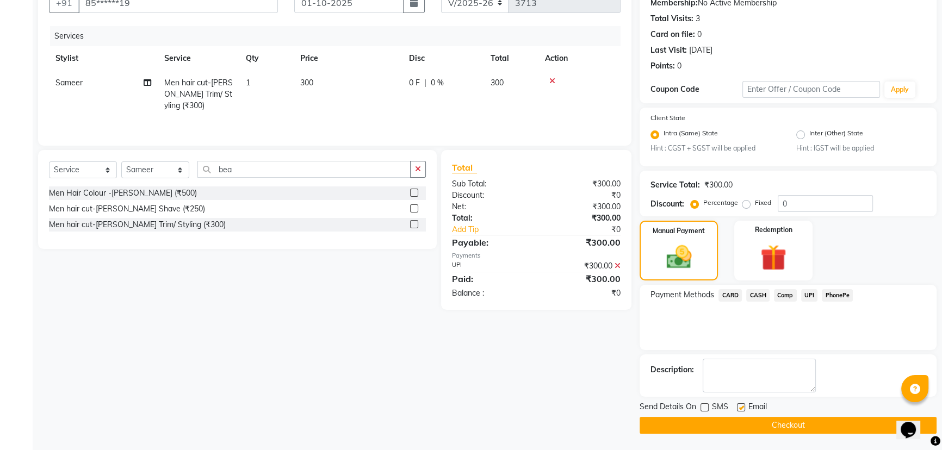
checkbox input "false"
click at [758, 430] on button "Checkout" at bounding box center [788, 425] width 297 height 17
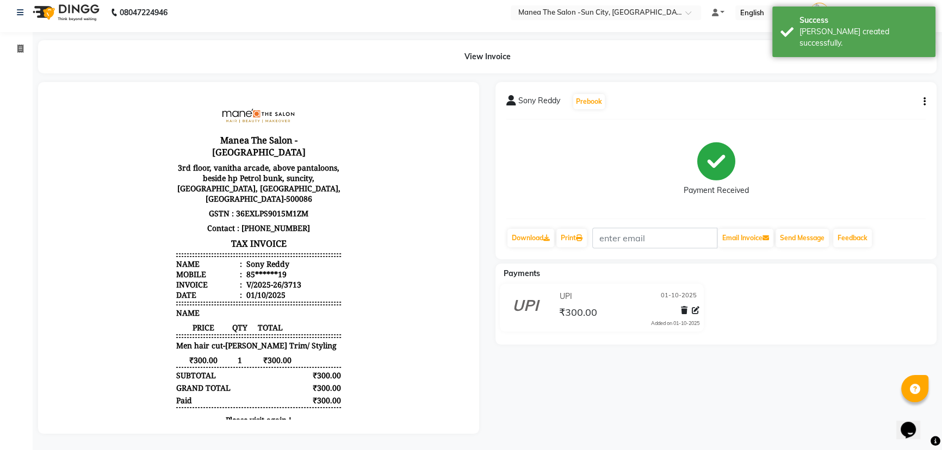
scroll to position [14, 0]
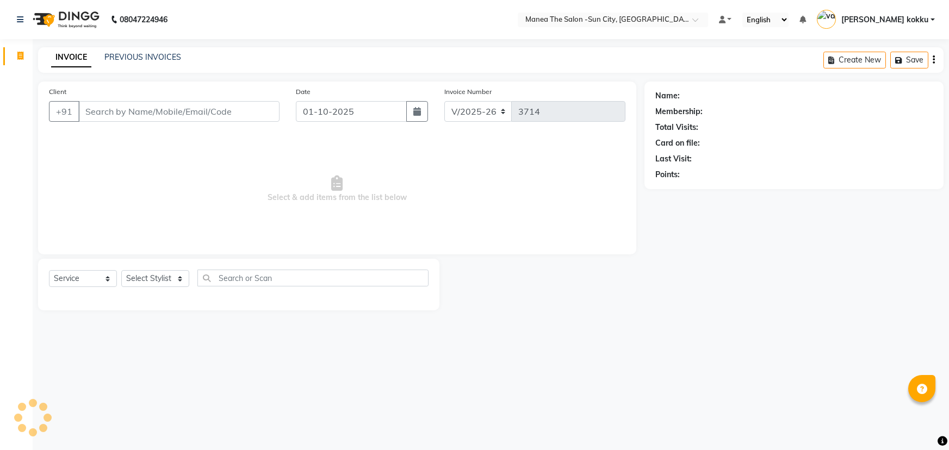
select select "5822"
select select "service"
click at [155, 281] on select "Select Stylist [PERSON_NAME] [PERSON_NAME] Ikrar [PERSON_NAME] K sai [PERSON_NA…" at bounding box center [155, 278] width 68 height 17
select select "82226"
click at [121, 270] on select "Select Stylist [PERSON_NAME] [PERSON_NAME] Ikrar [PERSON_NAME] K sai [PERSON_NA…" at bounding box center [155, 278] width 68 height 17
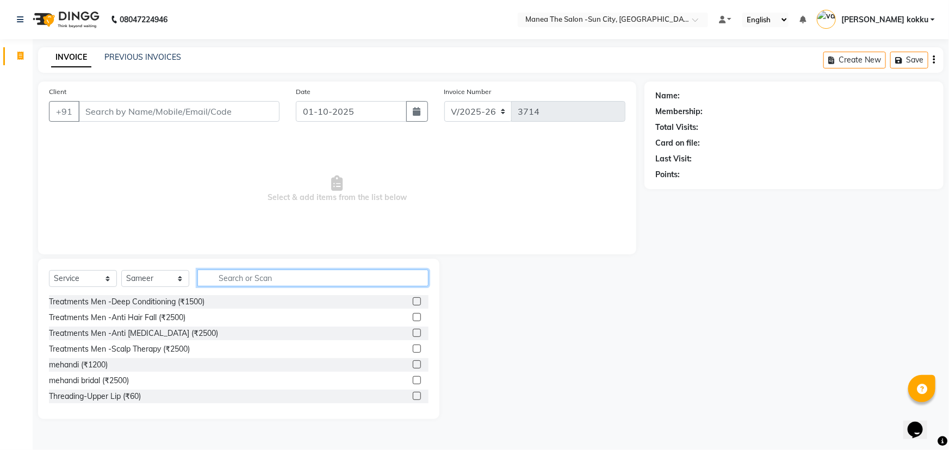
click at [274, 285] on input "text" at bounding box center [312, 278] width 231 height 17
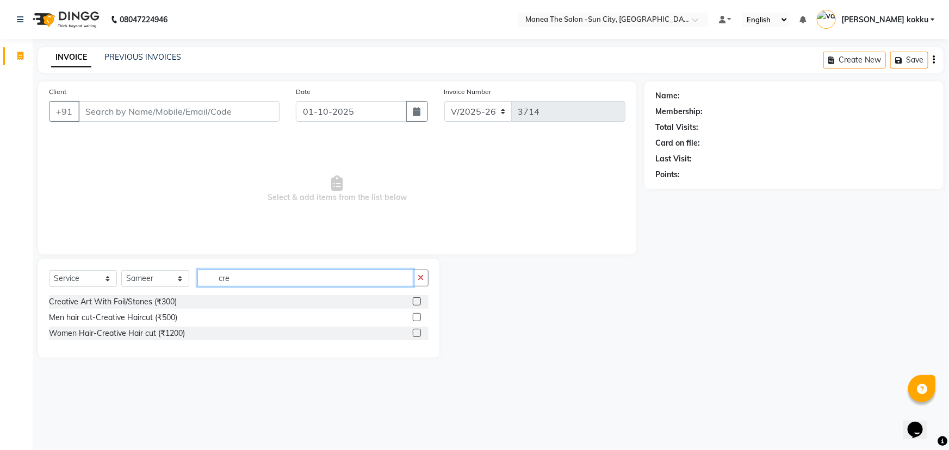
type input "cre"
click at [419, 317] on label at bounding box center [417, 317] width 8 height 8
click at [419, 317] on input "checkbox" at bounding box center [416, 317] width 7 height 7
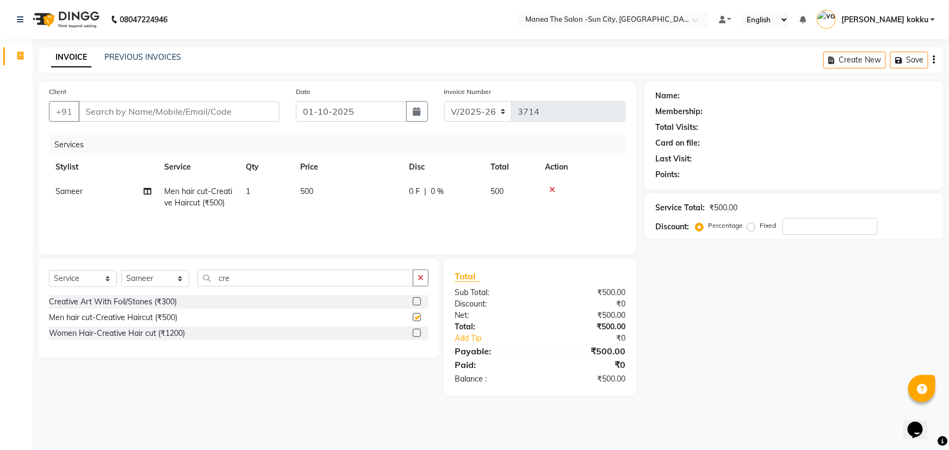
checkbox input "false"
click at [866, 322] on div "Name: Membership: Total Visits: Card on file: Last Visit: Points: Service Total…" at bounding box center [798, 239] width 307 height 314
drag, startPoint x: 426, startPoint y: 279, endPoint x: 351, endPoint y: 275, distance: 75.2
click at [426, 279] on button "button" at bounding box center [421, 278] width 16 height 17
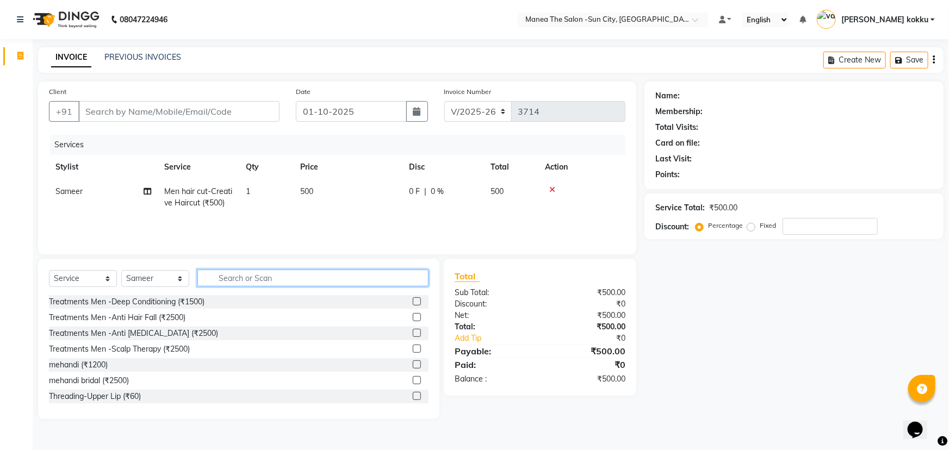
click at [351, 274] on input "text" at bounding box center [312, 278] width 231 height 17
type input "t"
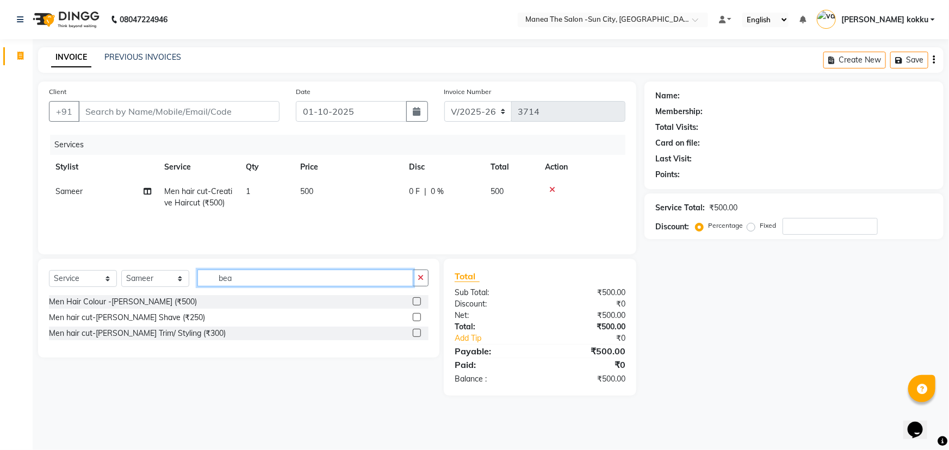
type input "bea"
click at [417, 331] on label at bounding box center [417, 333] width 8 height 8
click at [417, 331] on input "checkbox" at bounding box center [416, 333] width 7 height 7
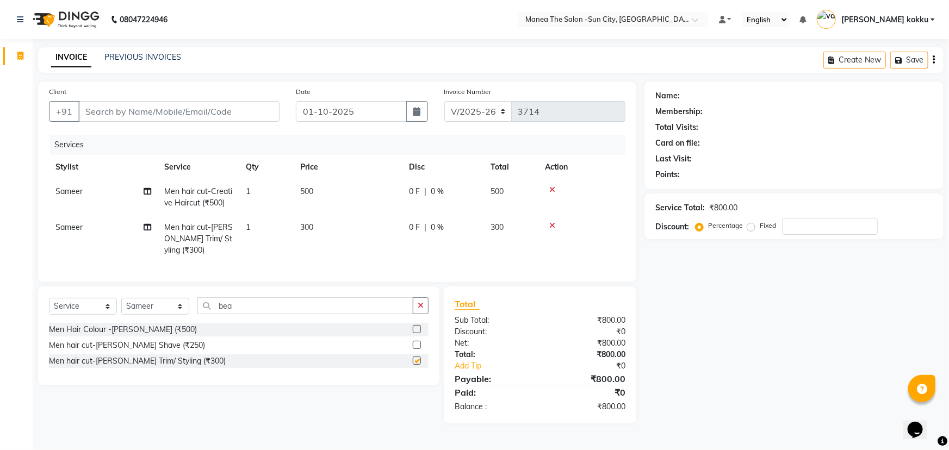
checkbox input "false"
click at [424, 314] on button "button" at bounding box center [421, 306] width 16 height 17
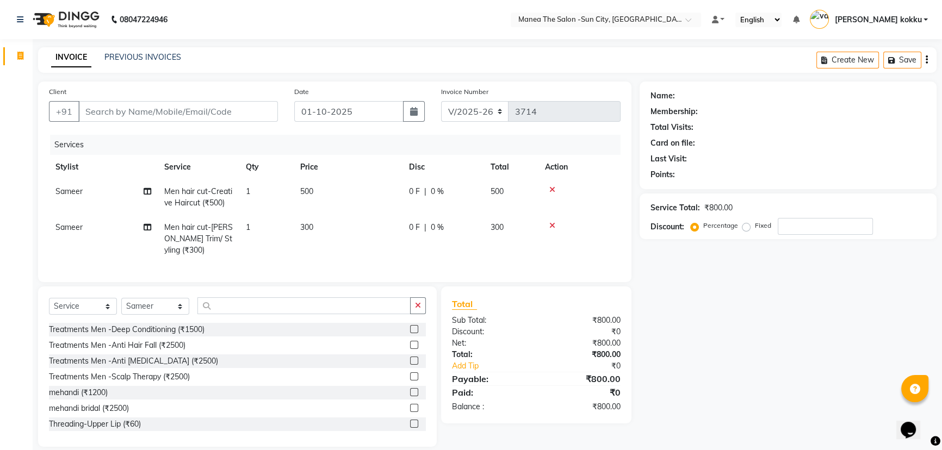
click at [549, 223] on icon at bounding box center [552, 226] width 6 height 8
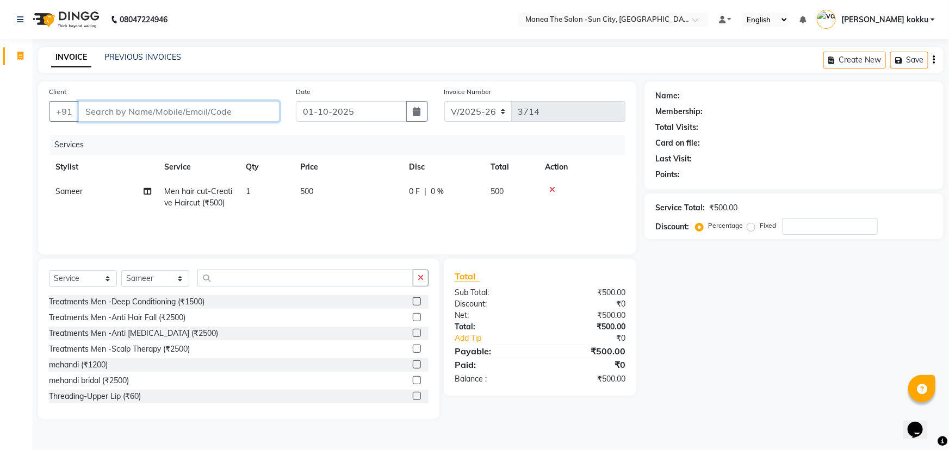
click at [216, 114] on input "Client" at bounding box center [178, 111] width 201 height 21
click at [554, 190] on icon at bounding box center [552, 190] width 6 height 8
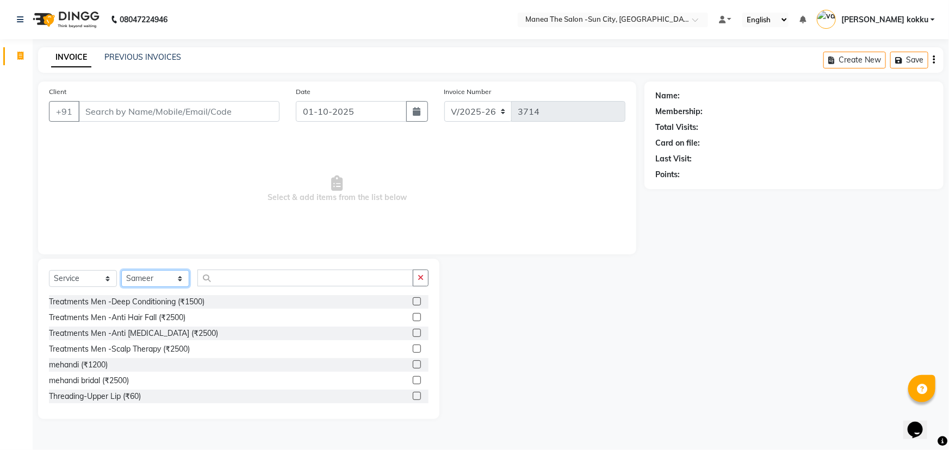
click at [150, 283] on select "Select Stylist [PERSON_NAME] [PERSON_NAME] Ikrar [PERSON_NAME] K sai [PERSON_NA…" at bounding box center [155, 278] width 68 height 17
click at [242, 273] on input "text" at bounding box center [305, 278] width 216 height 17
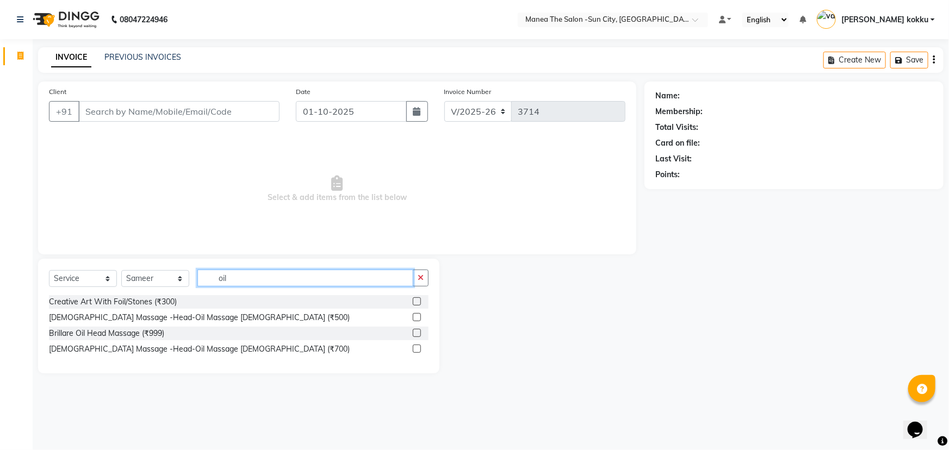
type input "oil"
click at [418, 319] on label at bounding box center [417, 317] width 8 height 8
click at [418, 319] on input "checkbox" at bounding box center [416, 317] width 7 height 7
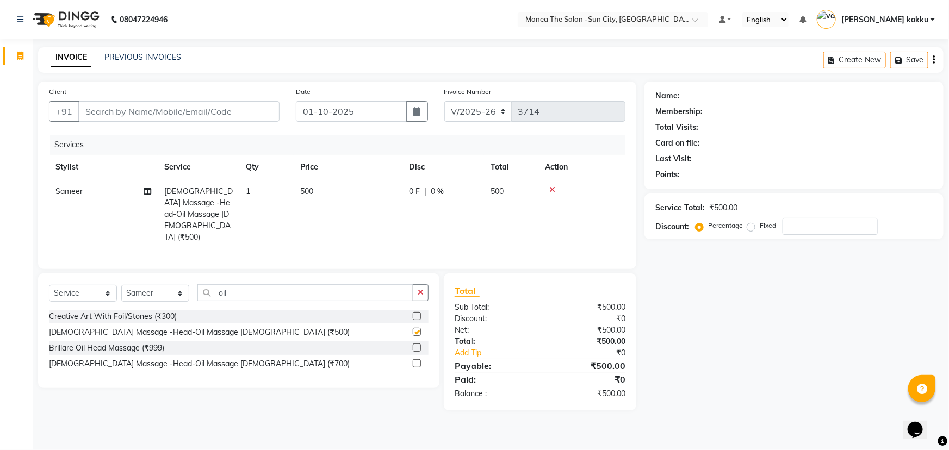
checkbox input "false"
click at [248, 109] on input "Client" at bounding box center [178, 111] width 201 height 21
type input "8"
type input "0"
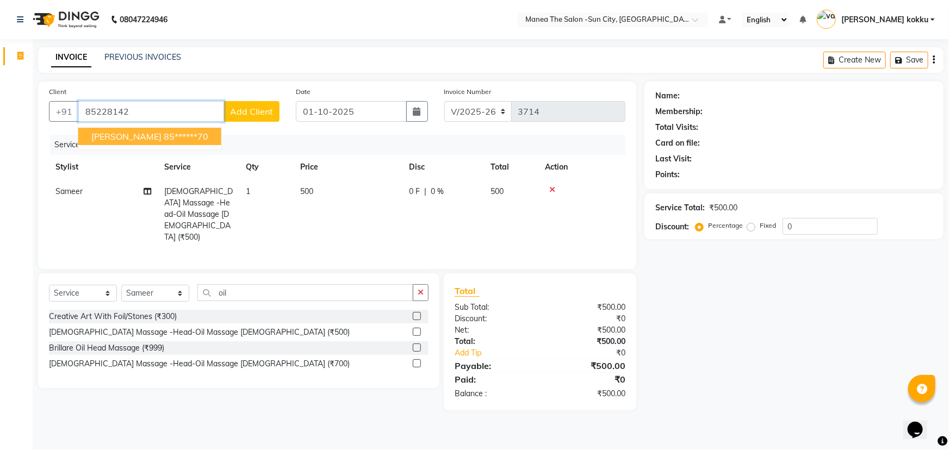
click at [169, 141] on ngb-highlight "85******70" at bounding box center [186, 136] width 45 height 11
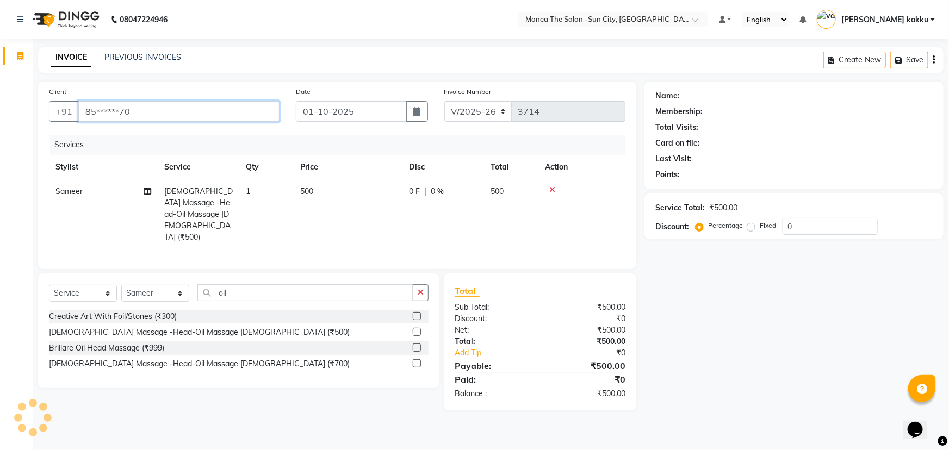
type input "85******70"
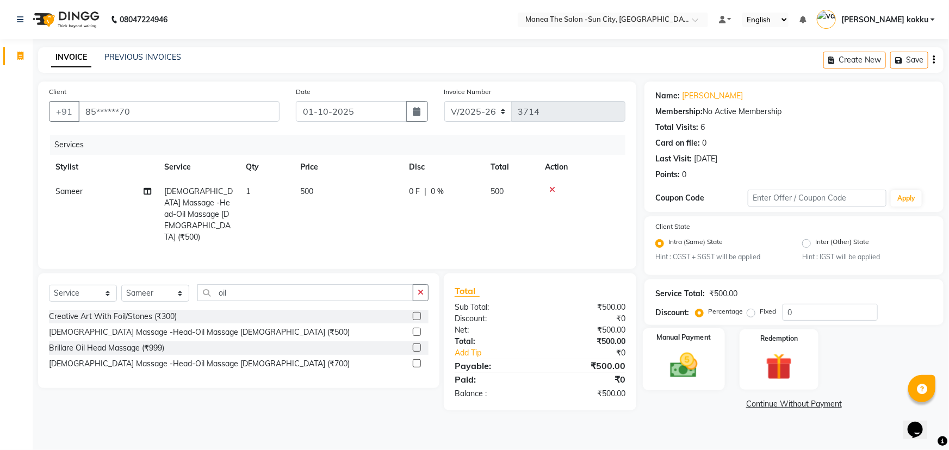
click at [696, 374] on img at bounding box center [684, 366] width 45 height 32
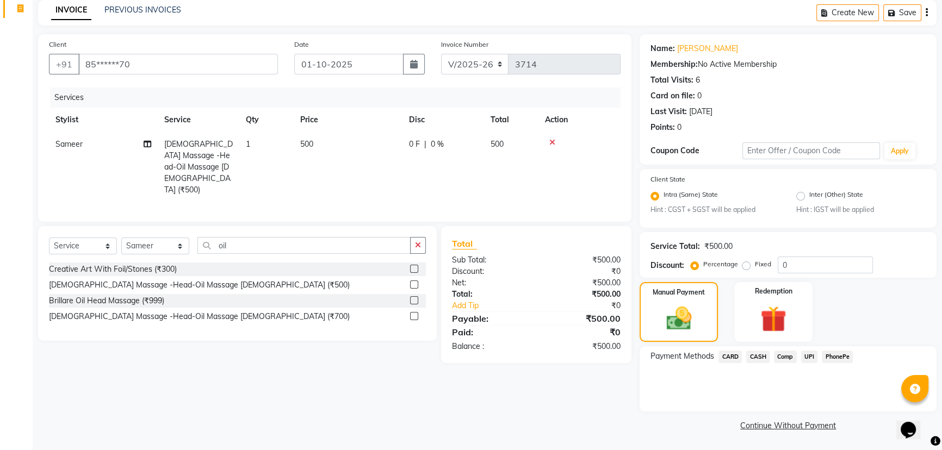
scroll to position [48, 0]
click at [731, 354] on span "CARD" at bounding box center [730, 357] width 23 height 13
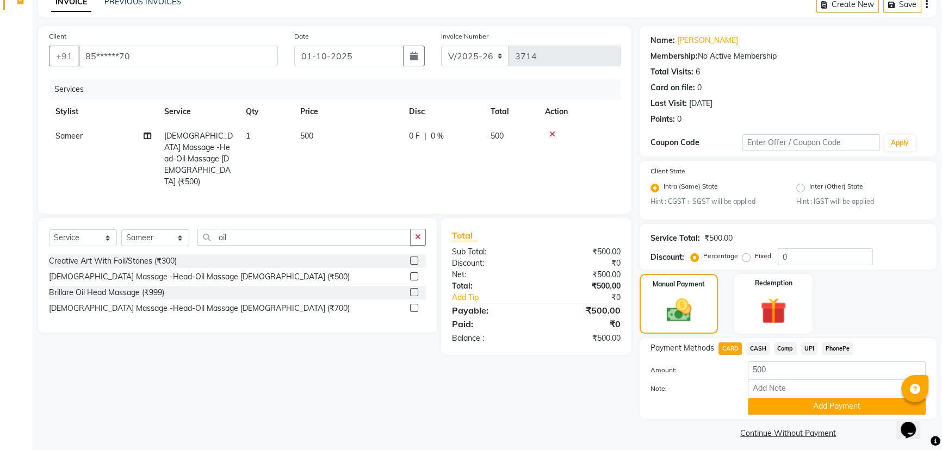
scroll to position [64, 0]
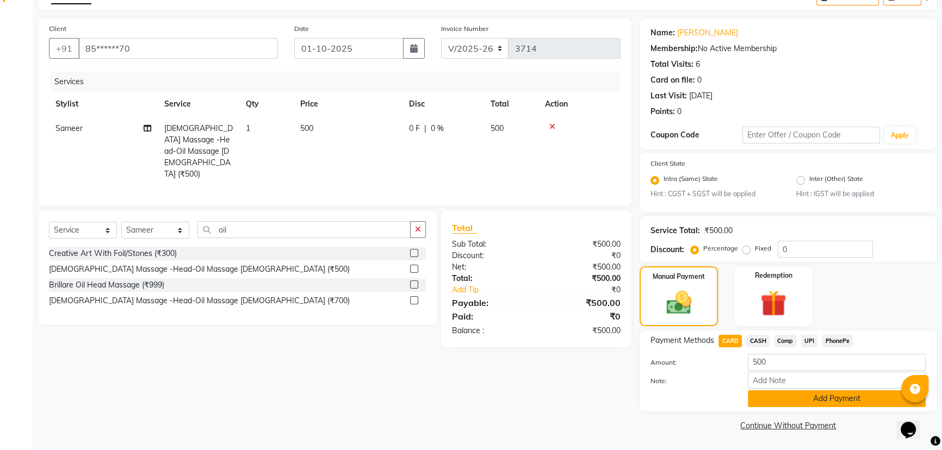
click at [789, 399] on button "Add Payment" at bounding box center [837, 399] width 178 height 17
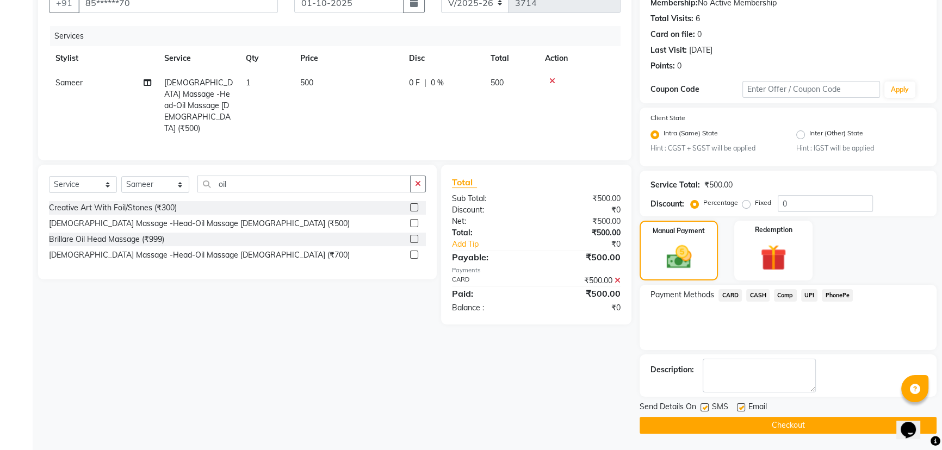
scroll to position [109, 0]
drag, startPoint x: 703, startPoint y: 407, endPoint x: 753, endPoint y: 411, distance: 50.2
click at [704, 407] on label at bounding box center [705, 408] width 8 height 8
click at [704, 407] on input "checkbox" at bounding box center [704, 408] width 7 height 7
checkbox input "false"
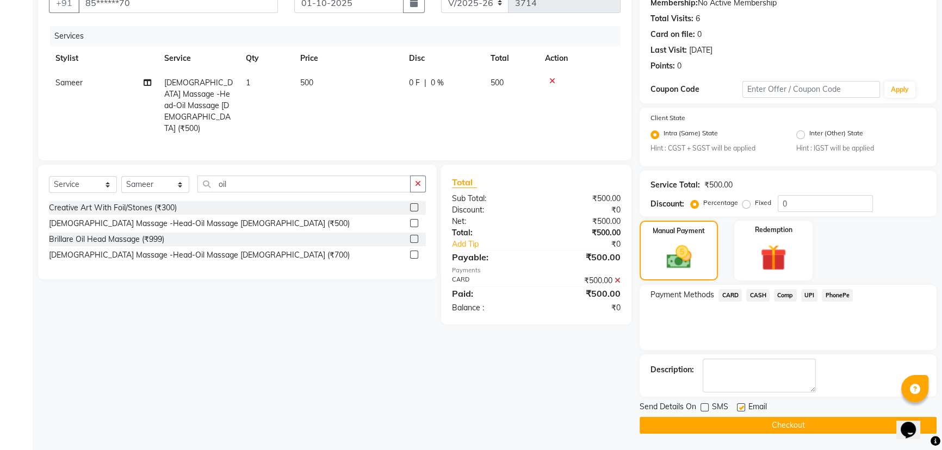
drag, startPoint x: 740, startPoint y: 407, endPoint x: 748, endPoint y: 420, distance: 16.1
click at [740, 406] on label at bounding box center [741, 408] width 8 height 8
click at [740, 406] on input "checkbox" at bounding box center [740, 408] width 7 height 7
checkbox input "false"
click at [753, 428] on button "Checkout" at bounding box center [788, 425] width 297 height 17
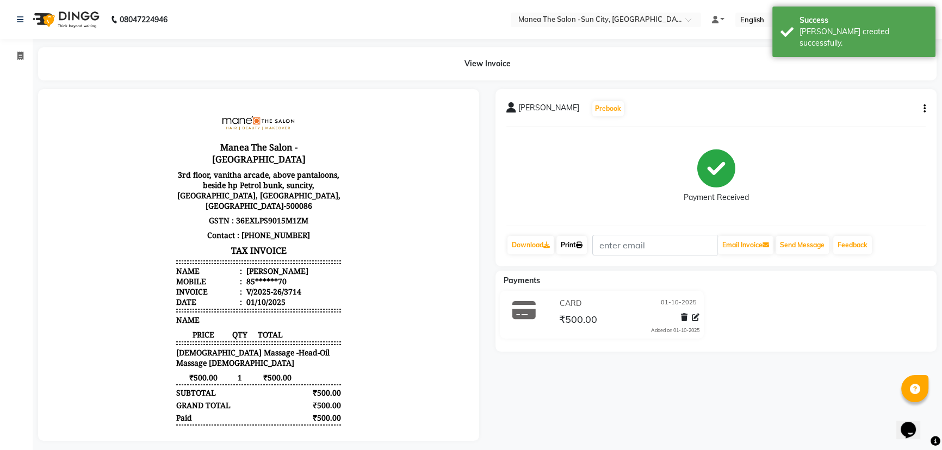
click at [576, 246] on link "Print" at bounding box center [571, 245] width 30 height 18
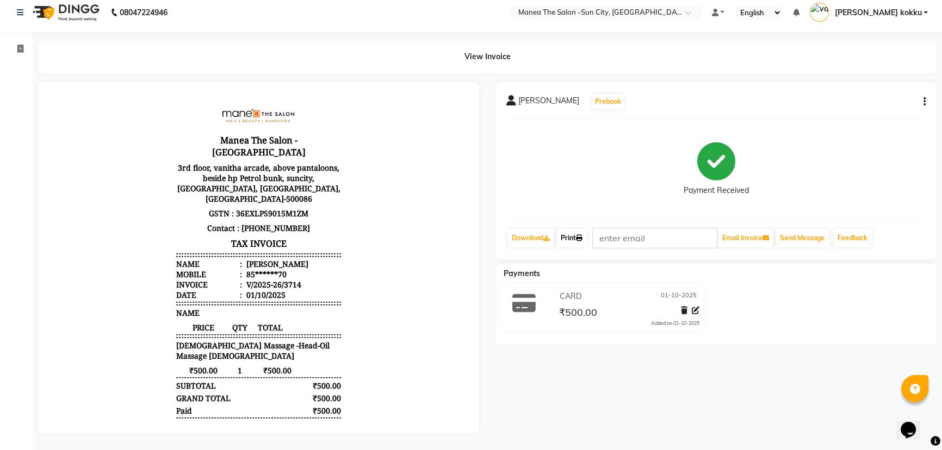
scroll to position [14, 0]
click at [527, 294] on icon at bounding box center [523, 303] width 23 height 21
click at [694, 307] on icon at bounding box center [696, 311] width 8 height 8
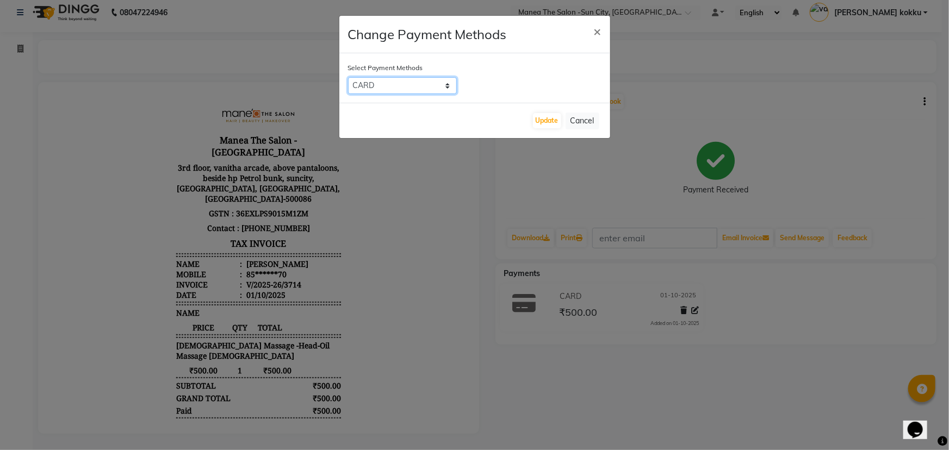
click at [408, 85] on select "CARD CASH Comp UPI PhonePe" at bounding box center [402, 85] width 109 height 17
select select "8"
click at [348, 77] on select "CARD CASH Comp UPI PhonePe" at bounding box center [402, 85] width 109 height 17
click at [553, 120] on button "Update" at bounding box center [547, 120] width 28 height 15
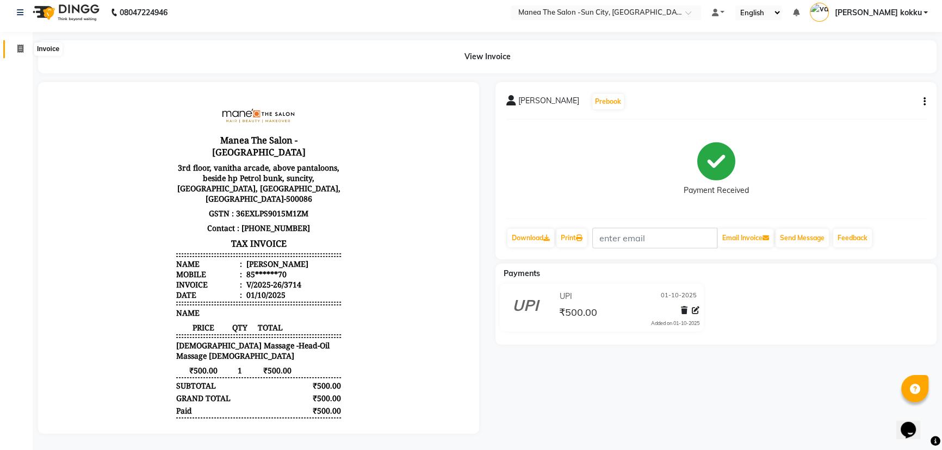
click at [19, 45] on icon at bounding box center [20, 49] width 6 height 8
select select "5822"
select select "service"
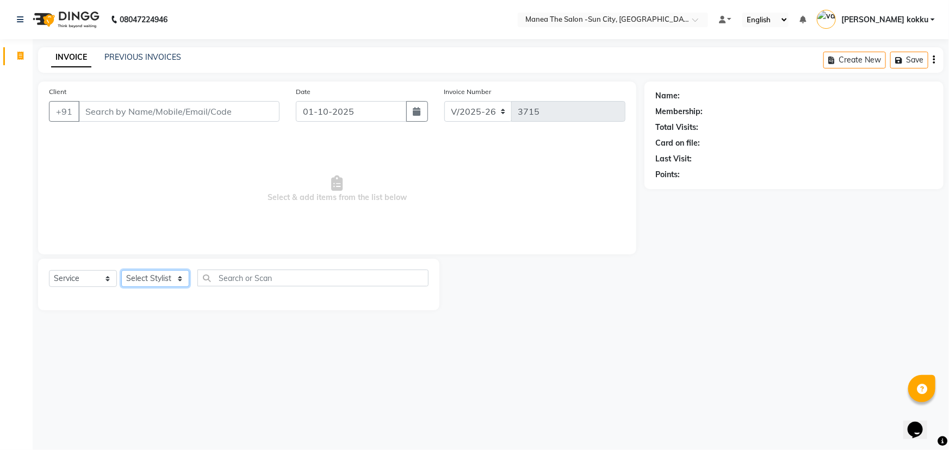
click at [162, 280] on select "Select Stylist [PERSON_NAME] [PERSON_NAME] Ikrar [PERSON_NAME] K sai [PERSON_NA…" at bounding box center [155, 278] width 68 height 17
select select "82226"
click at [121, 270] on select "Select Stylist [PERSON_NAME] [PERSON_NAME] Ikrar [PERSON_NAME] K sai [PERSON_NA…" at bounding box center [155, 278] width 68 height 17
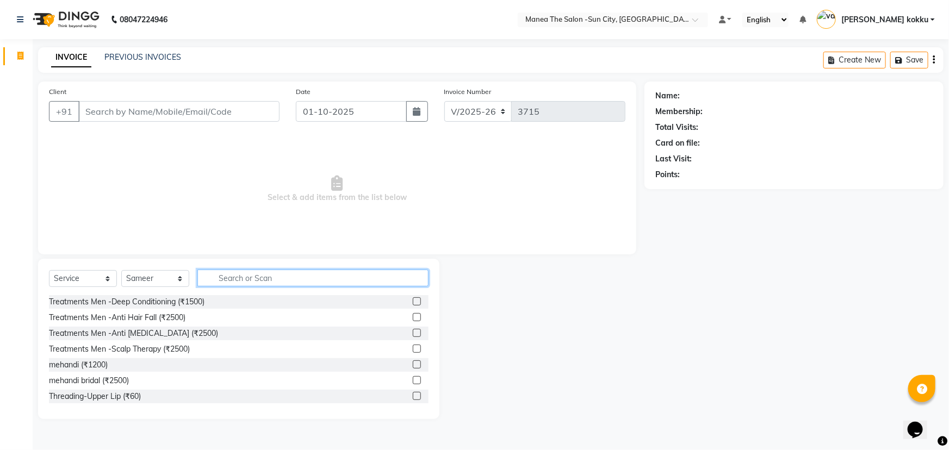
click at [315, 275] on input "text" at bounding box center [312, 278] width 231 height 17
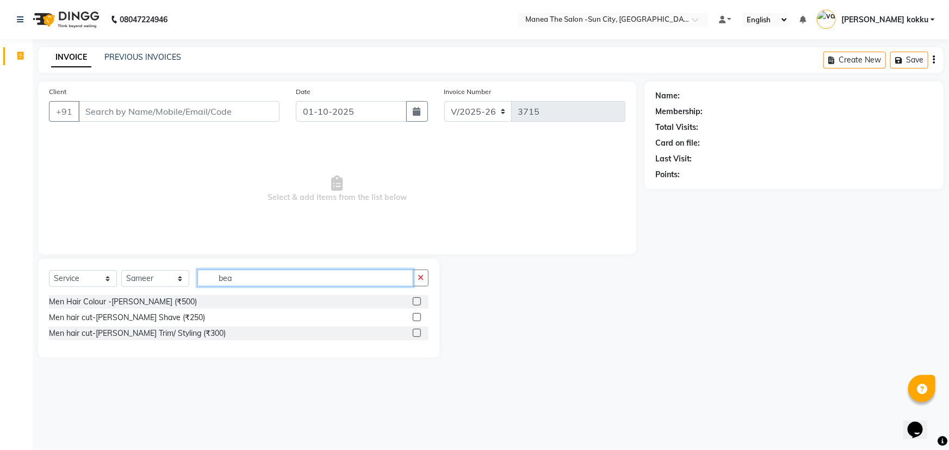
type input "bea"
click at [418, 330] on label at bounding box center [417, 333] width 8 height 8
click at [418, 330] on input "checkbox" at bounding box center [416, 333] width 7 height 7
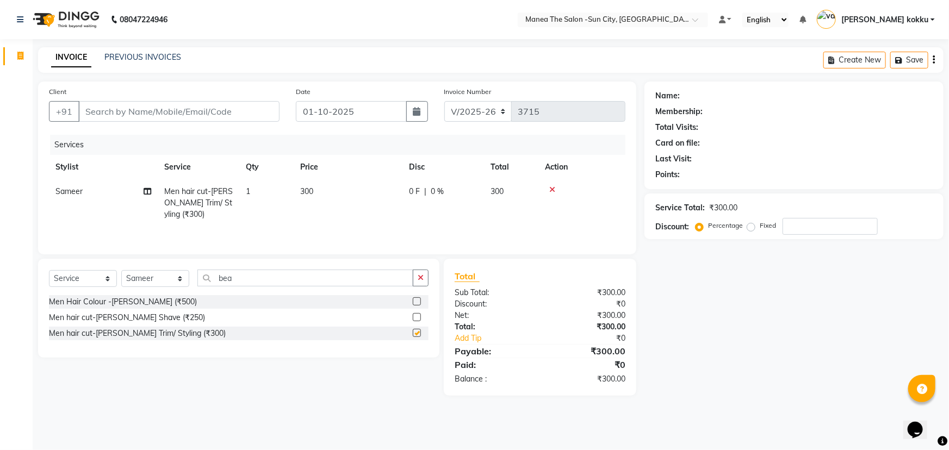
checkbox input "false"
click at [172, 112] on input "Client" at bounding box center [178, 111] width 201 height 21
click at [218, 103] on input "Client" at bounding box center [178, 111] width 201 height 21
click at [552, 190] on icon at bounding box center [552, 190] width 6 height 8
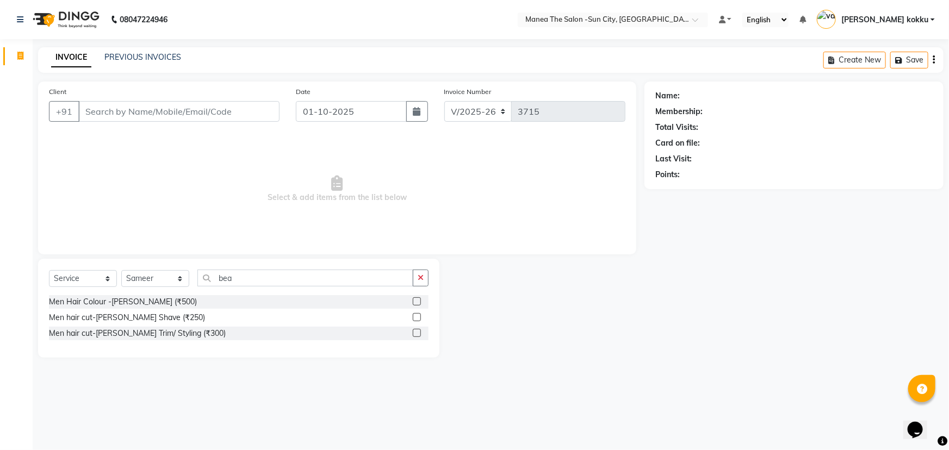
click at [419, 317] on label at bounding box center [417, 317] width 8 height 8
click at [419, 317] on input "checkbox" at bounding box center [416, 317] width 7 height 7
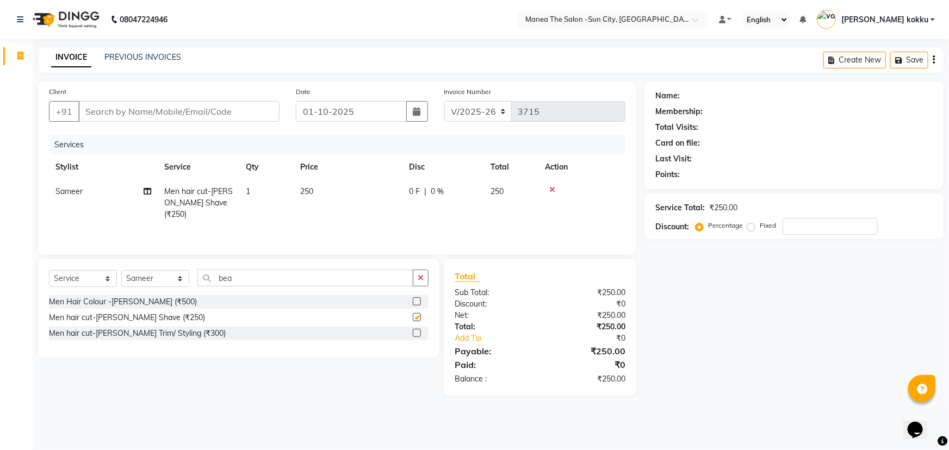
checkbox input "false"
click at [214, 113] on input "Client" at bounding box center [178, 111] width 201 height 21
type input "9"
type input "0"
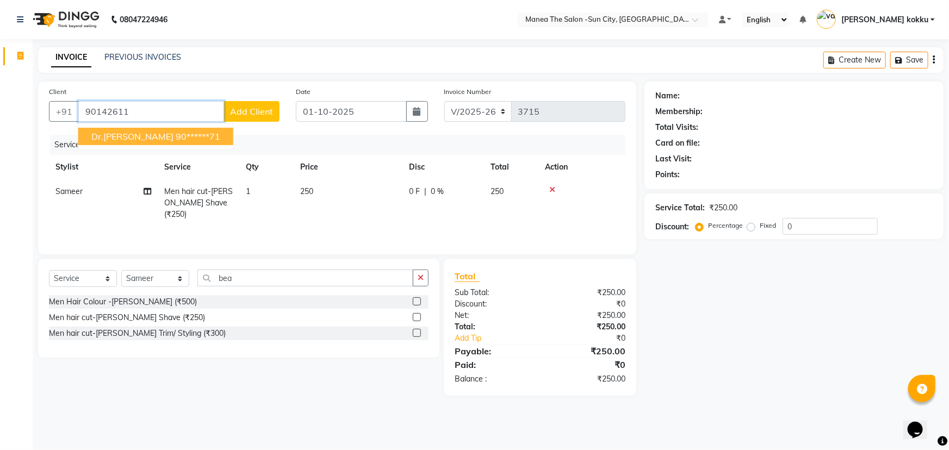
click at [176, 135] on ngb-highlight "90******71" at bounding box center [198, 136] width 45 height 11
type input "90******71"
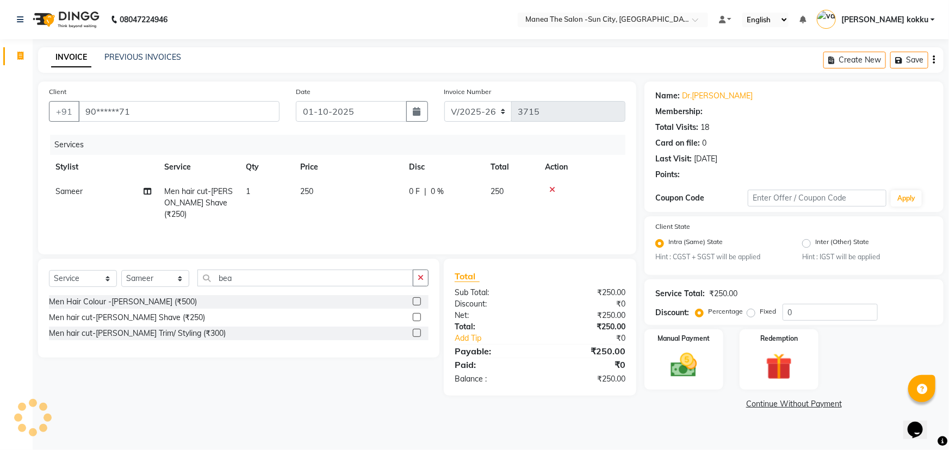
select select "1: Object"
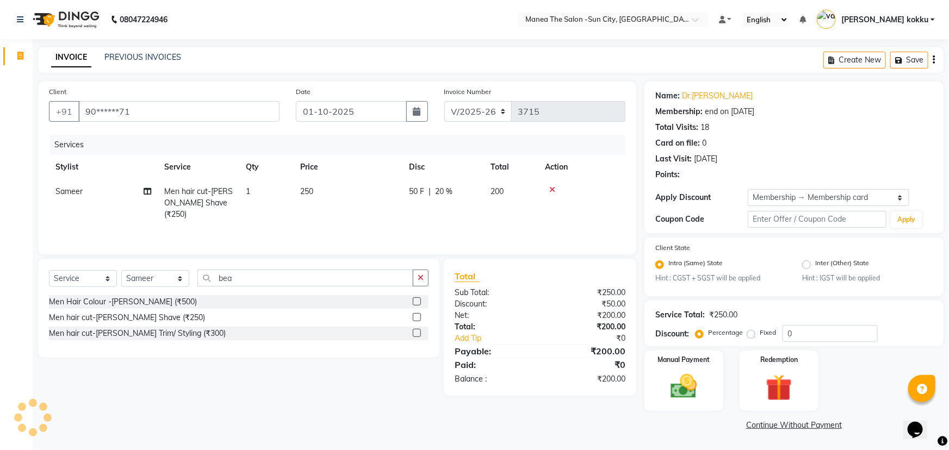
type input "20"
click at [681, 401] on img at bounding box center [684, 388] width 45 height 32
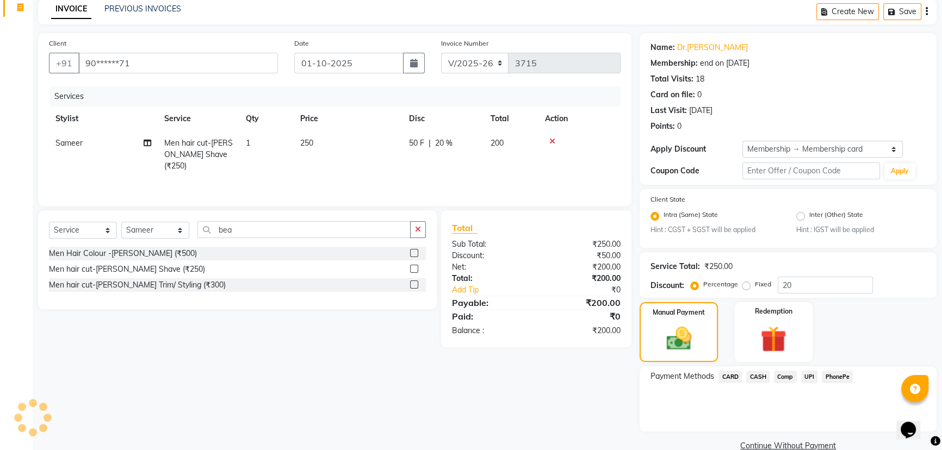
scroll to position [69, 0]
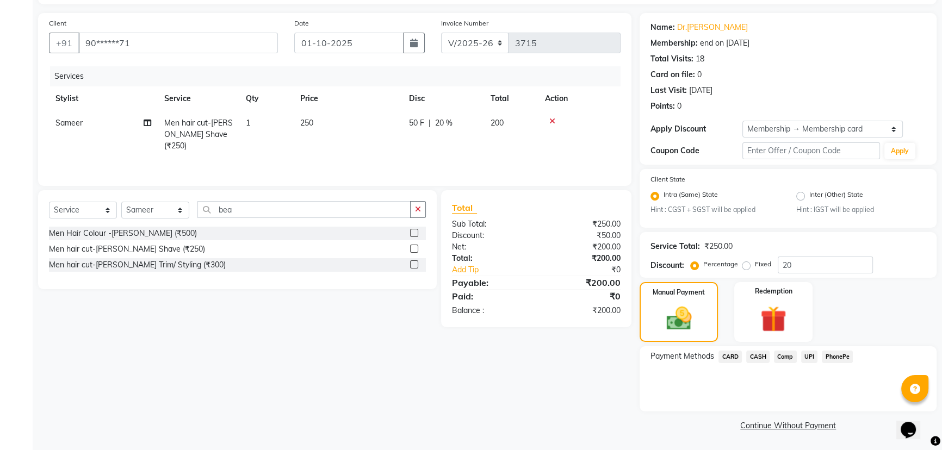
click at [806, 355] on span "UPI" at bounding box center [809, 357] width 17 height 13
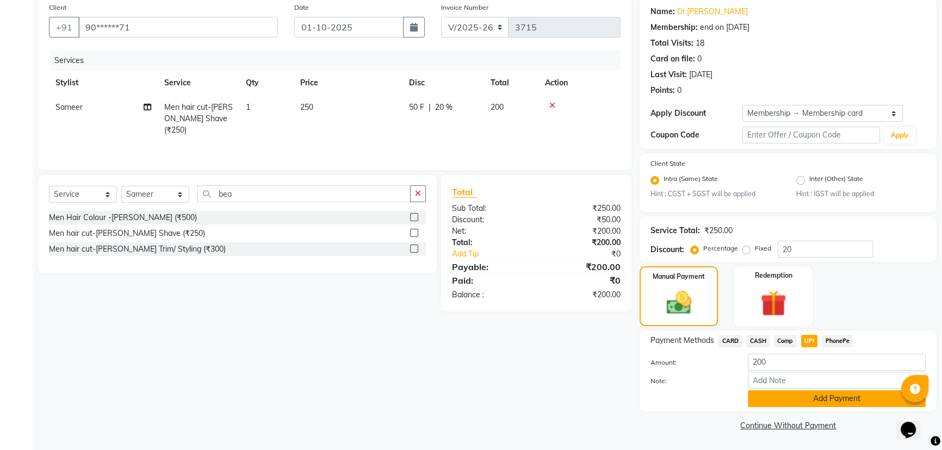
click at [809, 403] on button "Add Payment" at bounding box center [837, 399] width 178 height 17
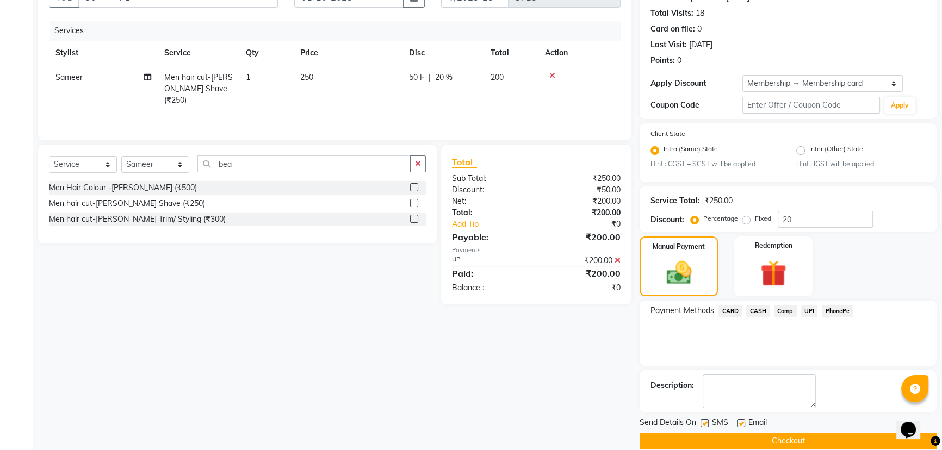
scroll to position [130, 0]
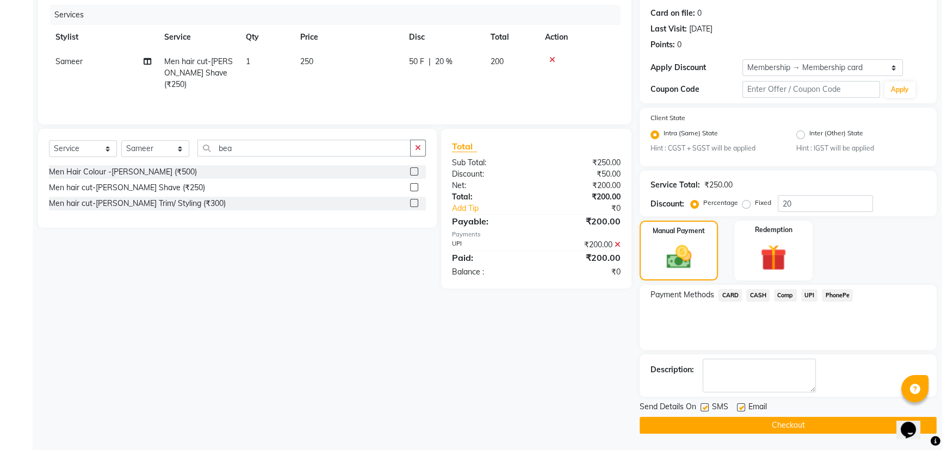
click at [705, 408] on label at bounding box center [705, 408] width 8 height 8
click at [705, 408] on input "checkbox" at bounding box center [704, 408] width 7 height 7
checkbox input "false"
click at [739, 405] on label at bounding box center [741, 408] width 8 height 8
click at [739, 405] on input "checkbox" at bounding box center [740, 408] width 7 height 7
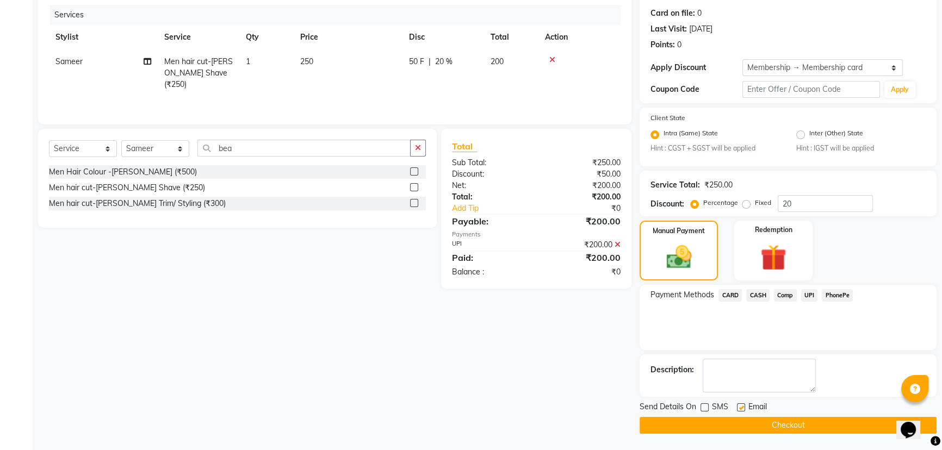
checkbox input "false"
click at [760, 429] on button "Checkout" at bounding box center [788, 425] width 297 height 17
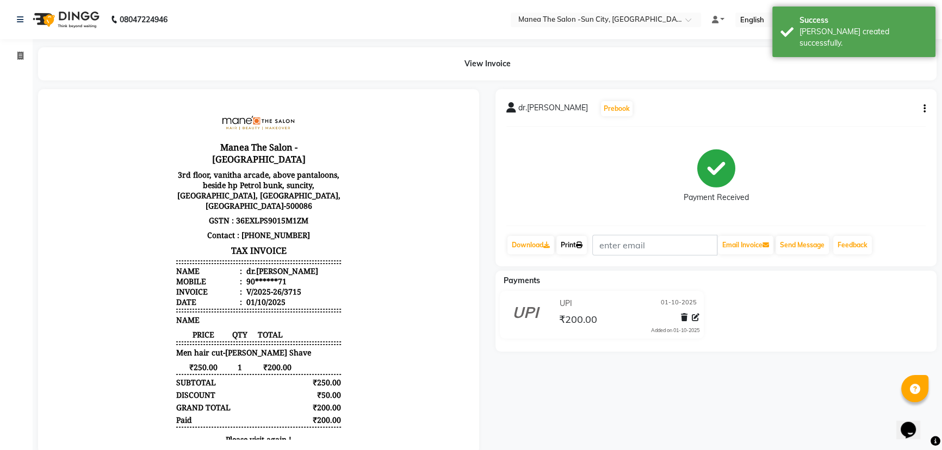
click at [574, 240] on link "Print" at bounding box center [571, 245] width 30 height 18
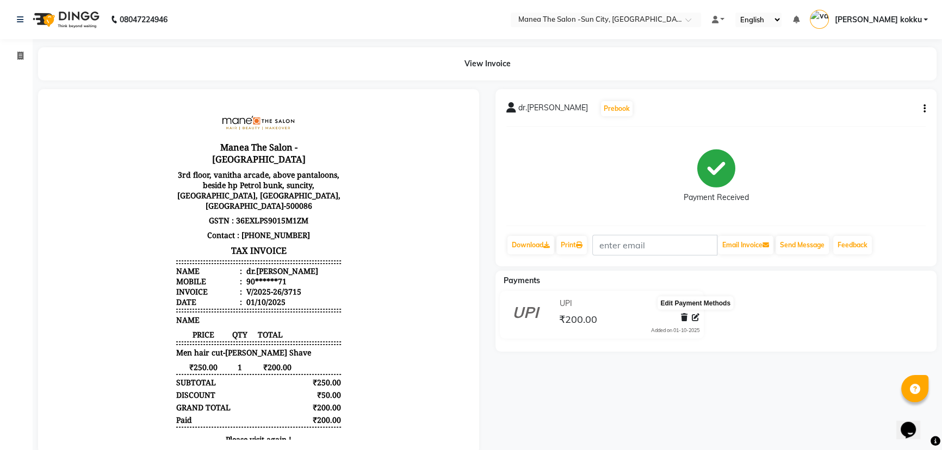
click at [696, 317] on icon at bounding box center [696, 318] width 8 height 8
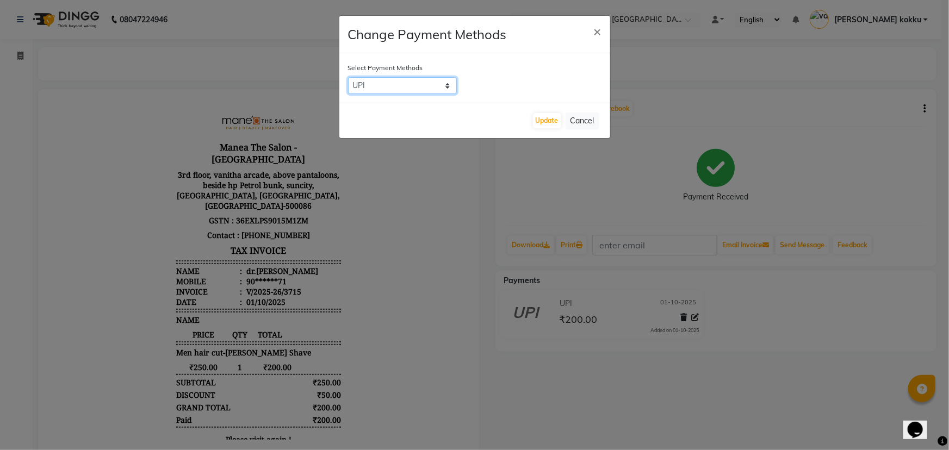
click at [446, 81] on select "CARD CASH Comp UPI PhonePe" at bounding box center [402, 85] width 109 height 17
select select "1"
click at [348, 77] on select "CARD CASH Comp UPI PhonePe" at bounding box center [402, 85] width 109 height 17
click at [548, 119] on button "Update" at bounding box center [547, 120] width 28 height 15
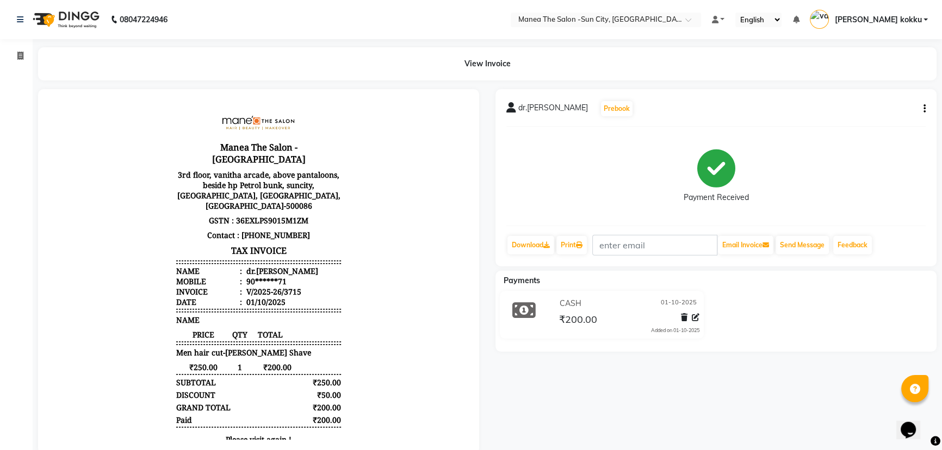
click at [924, 109] on icon "button" at bounding box center [925, 109] width 2 height 1
click at [881, 115] on div "Edit Item Staff" at bounding box center [870, 116] width 75 height 14
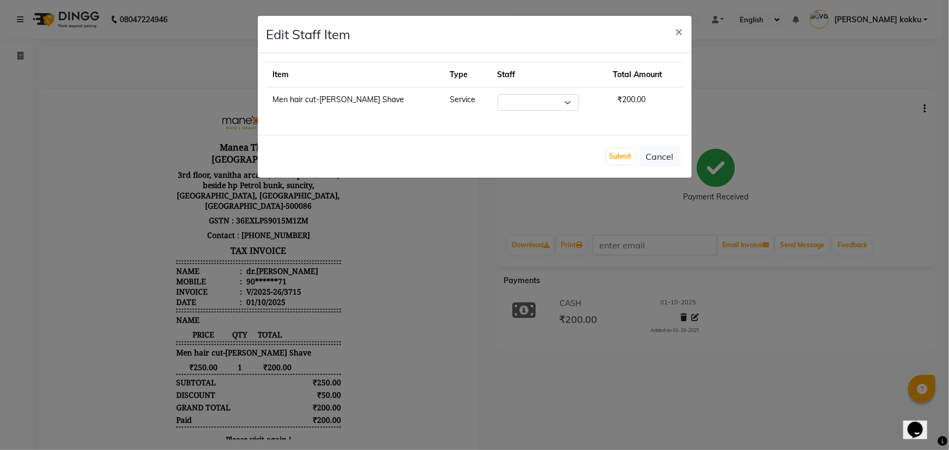
select select "82226"
click at [622, 158] on button "Submit" at bounding box center [621, 156] width 28 height 15
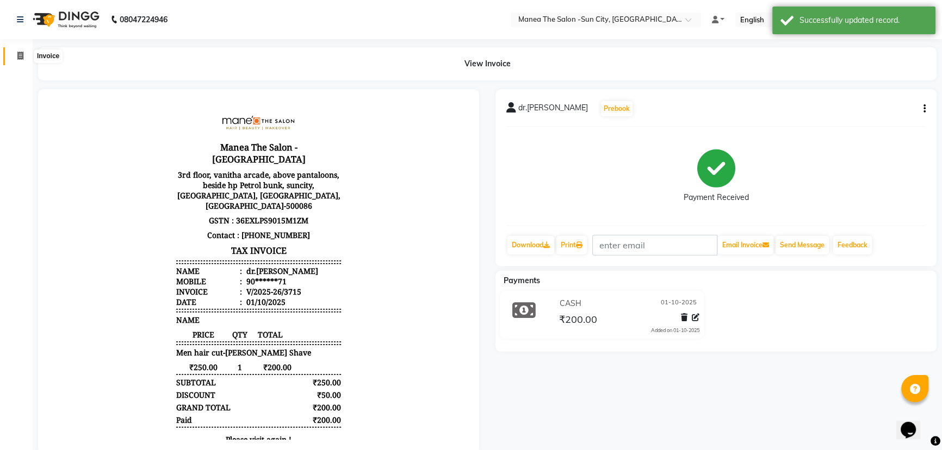
click at [15, 57] on span at bounding box center [20, 56] width 19 height 13
select select "5822"
select select "service"
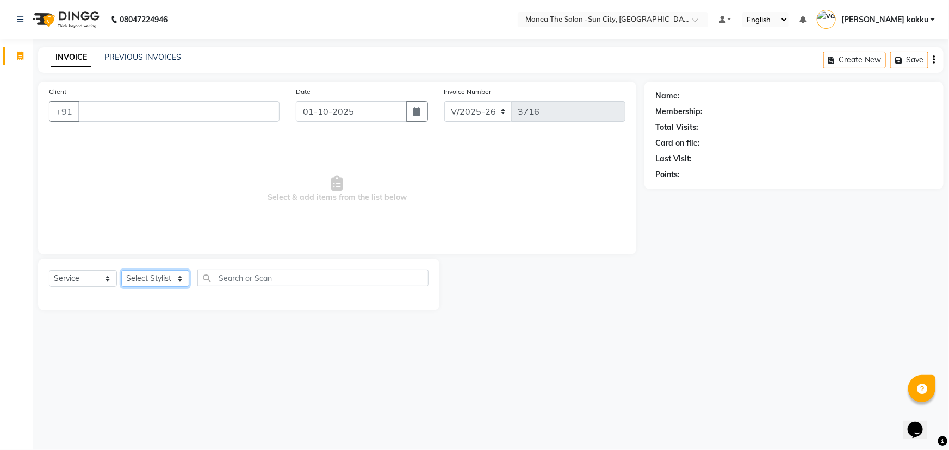
click at [151, 275] on select "Select Stylist [PERSON_NAME] [PERSON_NAME] Ikrar [PERSON_NAME] K sai [PERSON_NA…" at bounding box center [155, 278] width 68 height 17
select select "85974"
click at [121, 270] on select "Select Stylist [PERSON_NAME] [PERSON_NAME] Ikrar [PERSON_NAME] K sai [PERSON_NA…" at bounding box center [155, 278] width 68 height 17
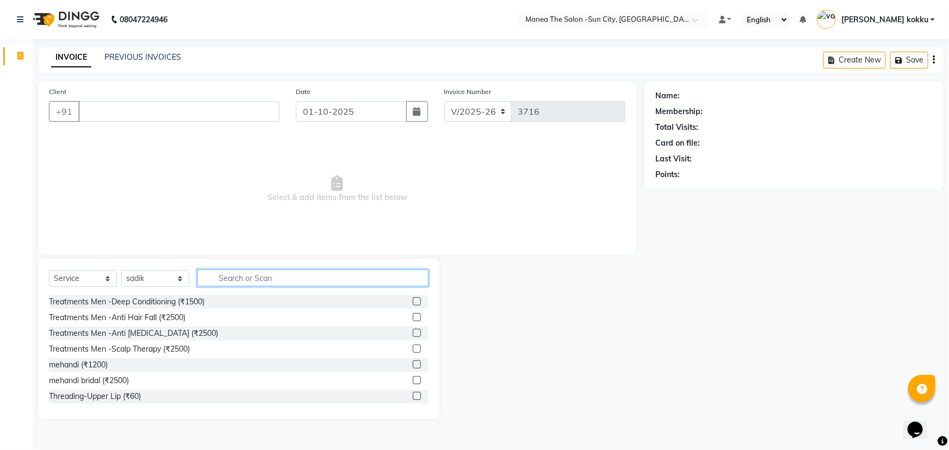
click at [266, 278] on input "text" at bounding box center [312, 278] width 231 height 17
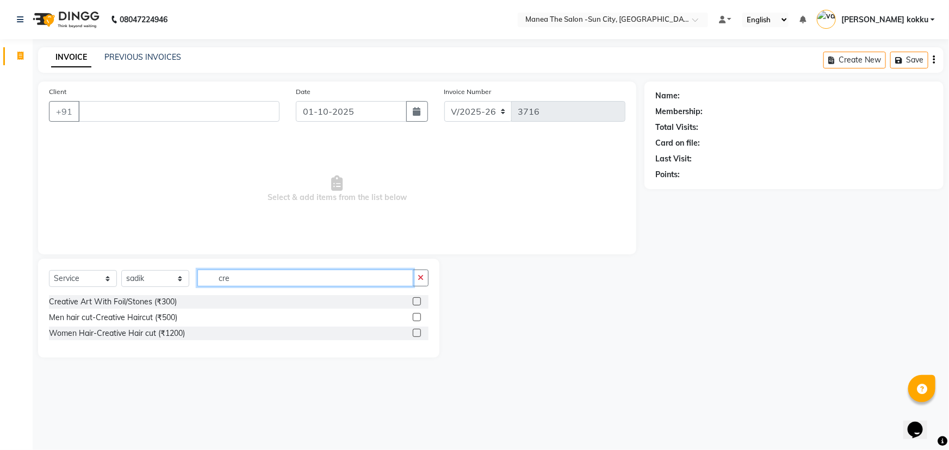
type input "cre"
click at [414, 335] on label at bounding box center [417, 333] width 8 height 8
click at [414, 335] on input "checkbox" at bounding box center [416, 333] width 7 height 7
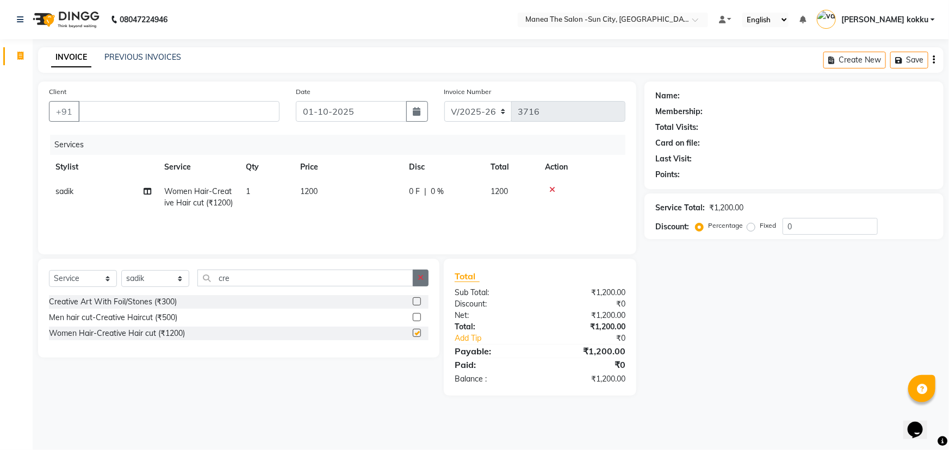
checkbox input "false"
click at [418, 277] on icon "button" at bounding box center [421, 278] width 6 height 8
